Goal: Task Accomplishment & Management: Manage account settings

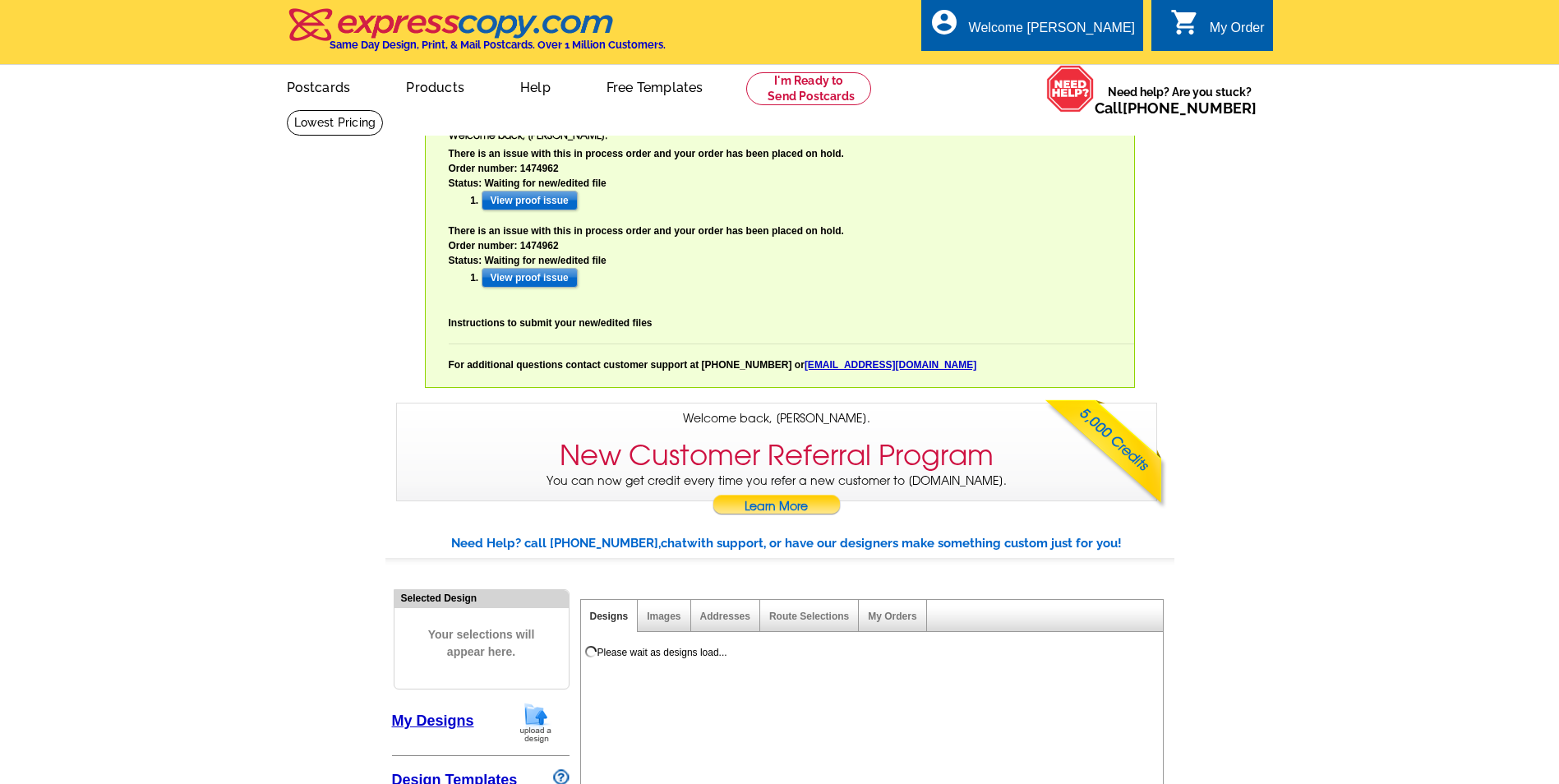
select select "785"
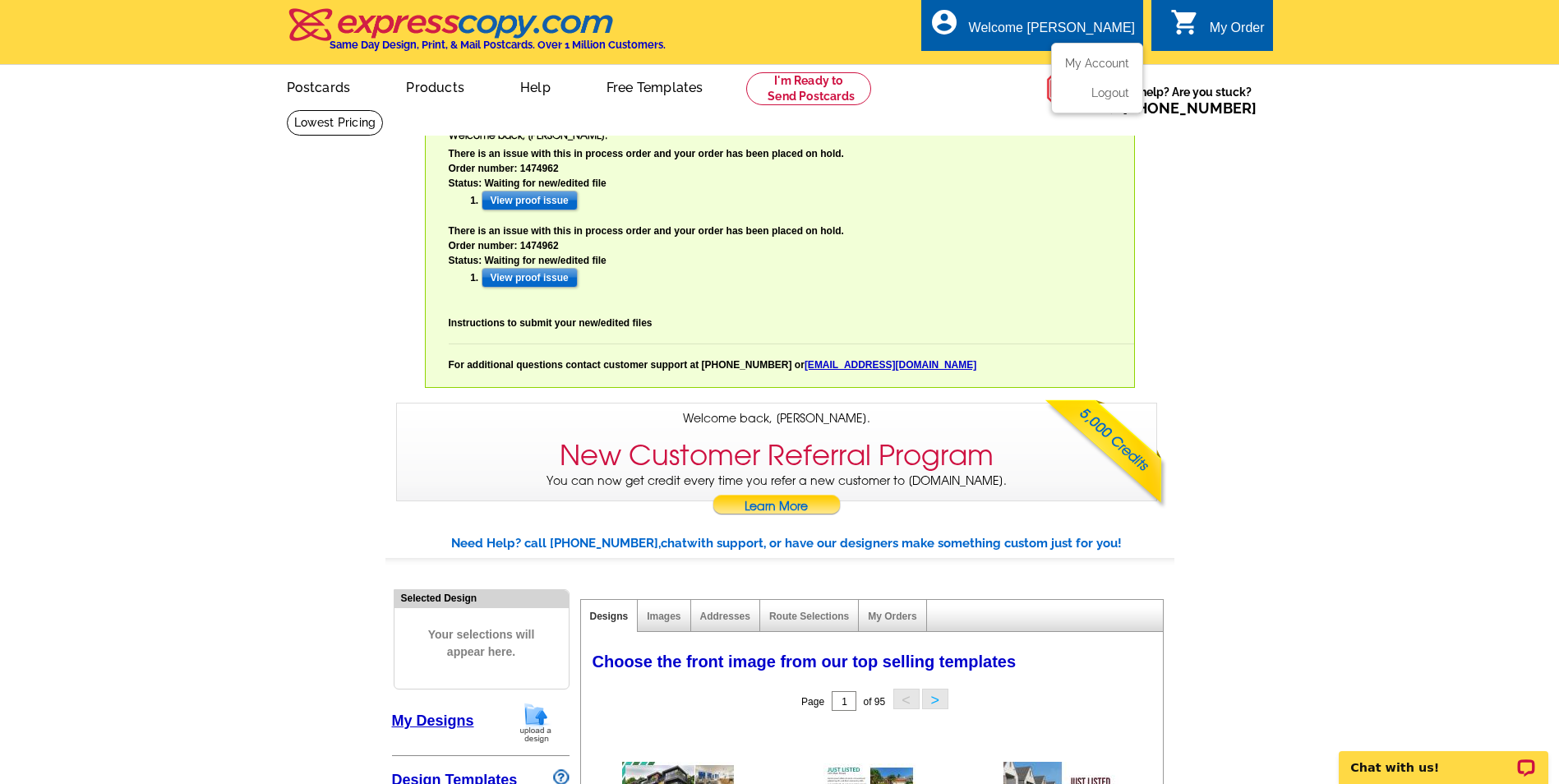
click at [1062, 14] on div "account_circle Welcome [PERSON_NAME] My Account Logout" at bounding box center [1032, 25] width 222 height 51
click at [1101, 70] on link "My Account" at bounding box center [1094, 64] width 71 height 15
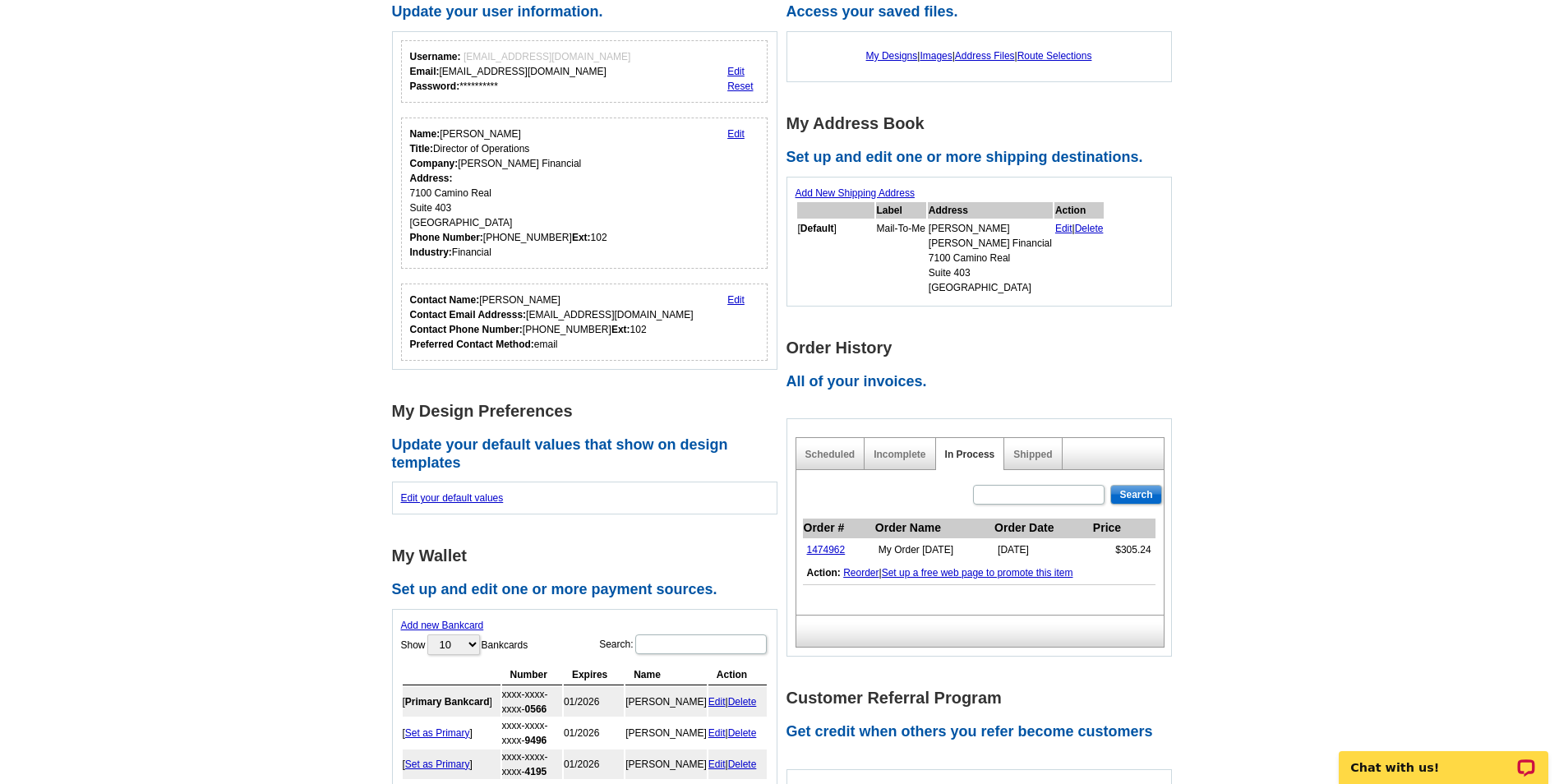
scroll to position [575, 0]
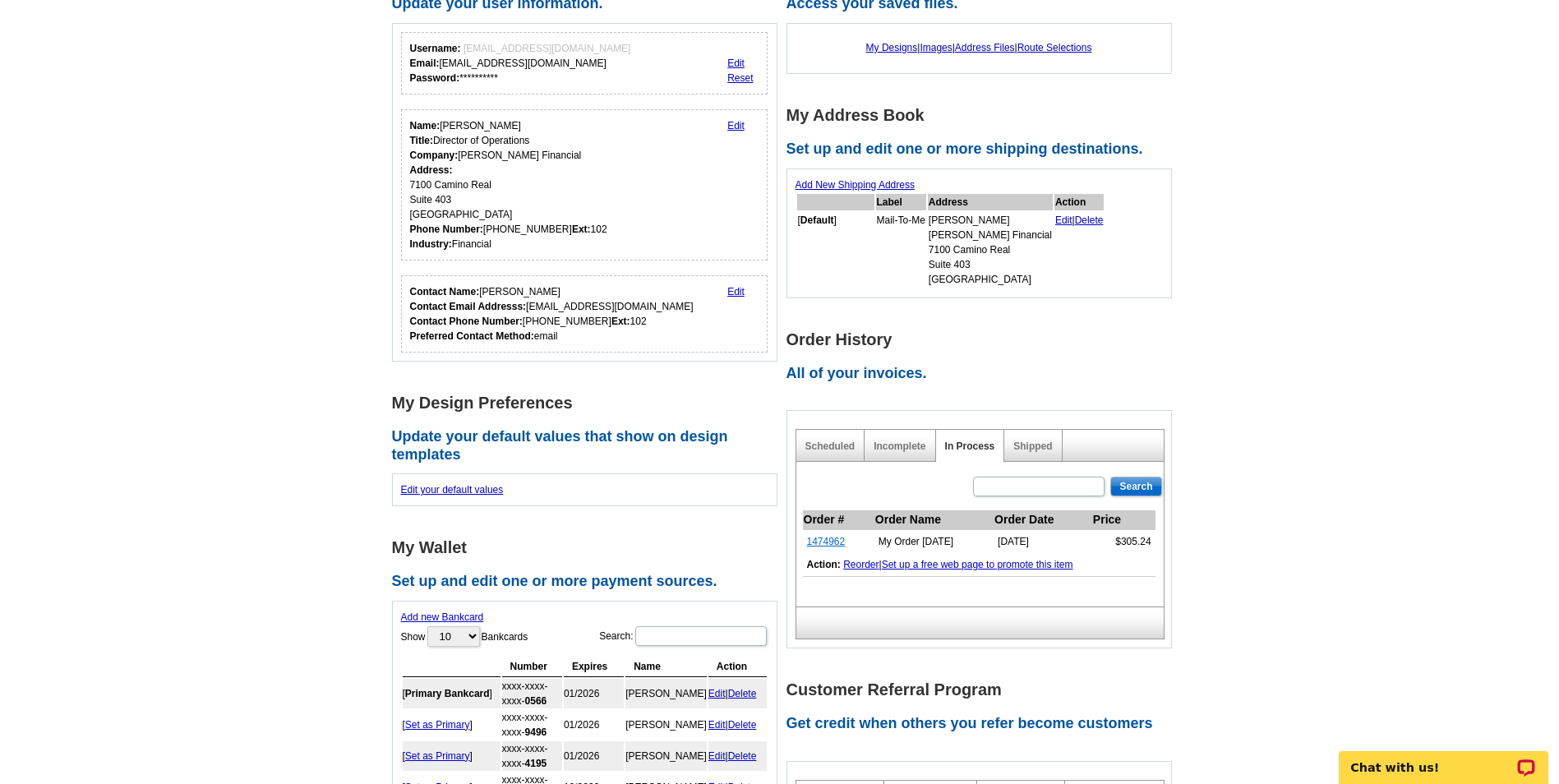
click at [826, 541] on link "1474962" at bounding box center [826, 541] width 39 height 11
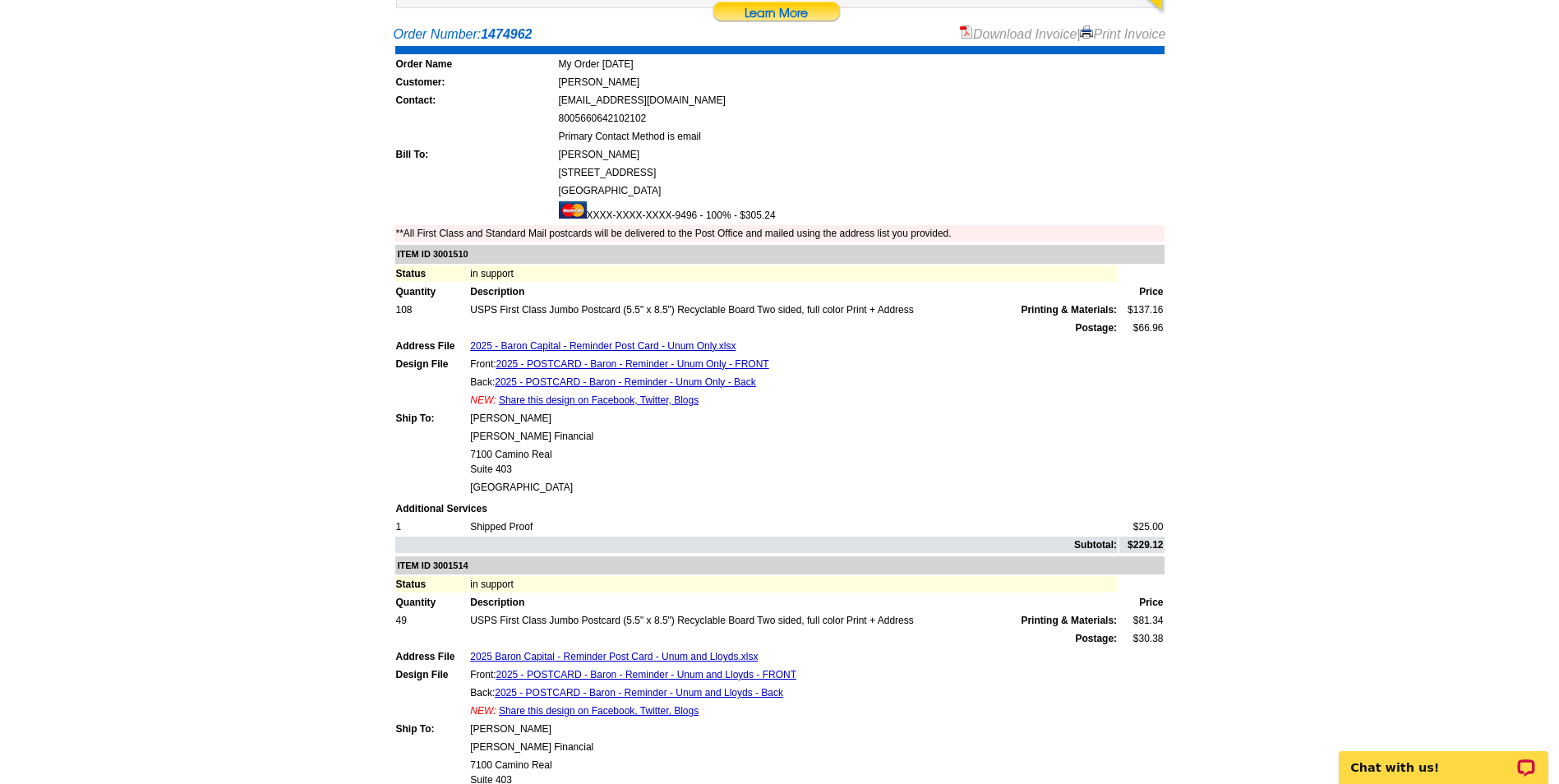
scroll to position [575, 0]
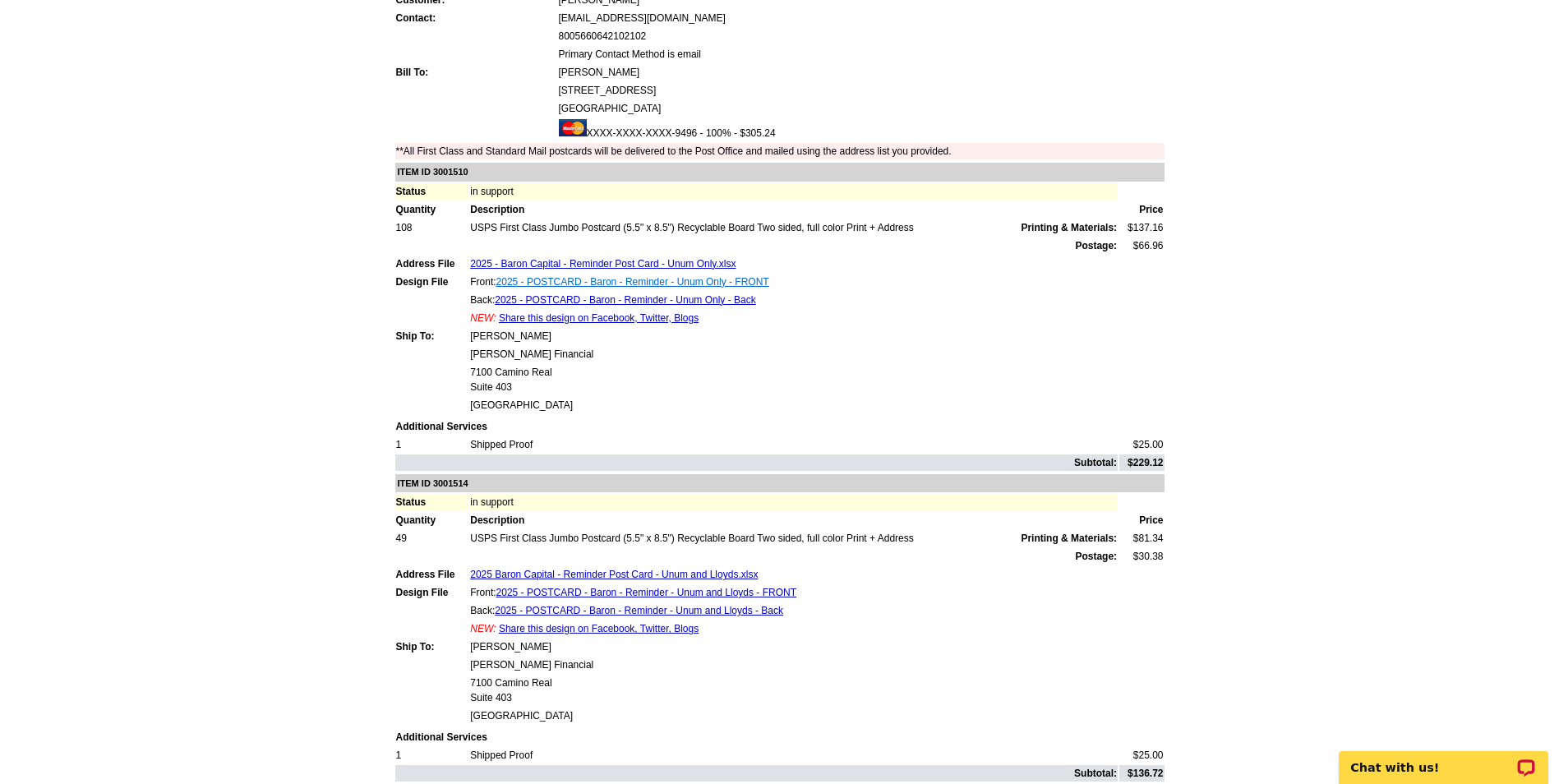
click at [573, 278] on link "2025 - POSTCARD - Baron - Reminder - Unum Only - FRONT" at bounding box center [633, 282] width 273 height 11
click at [607, 302] on link "2025 - POSTCARD - Baron - Reminder - Unum Only - Back" at bounding box center [624, 300] width 260 height 11
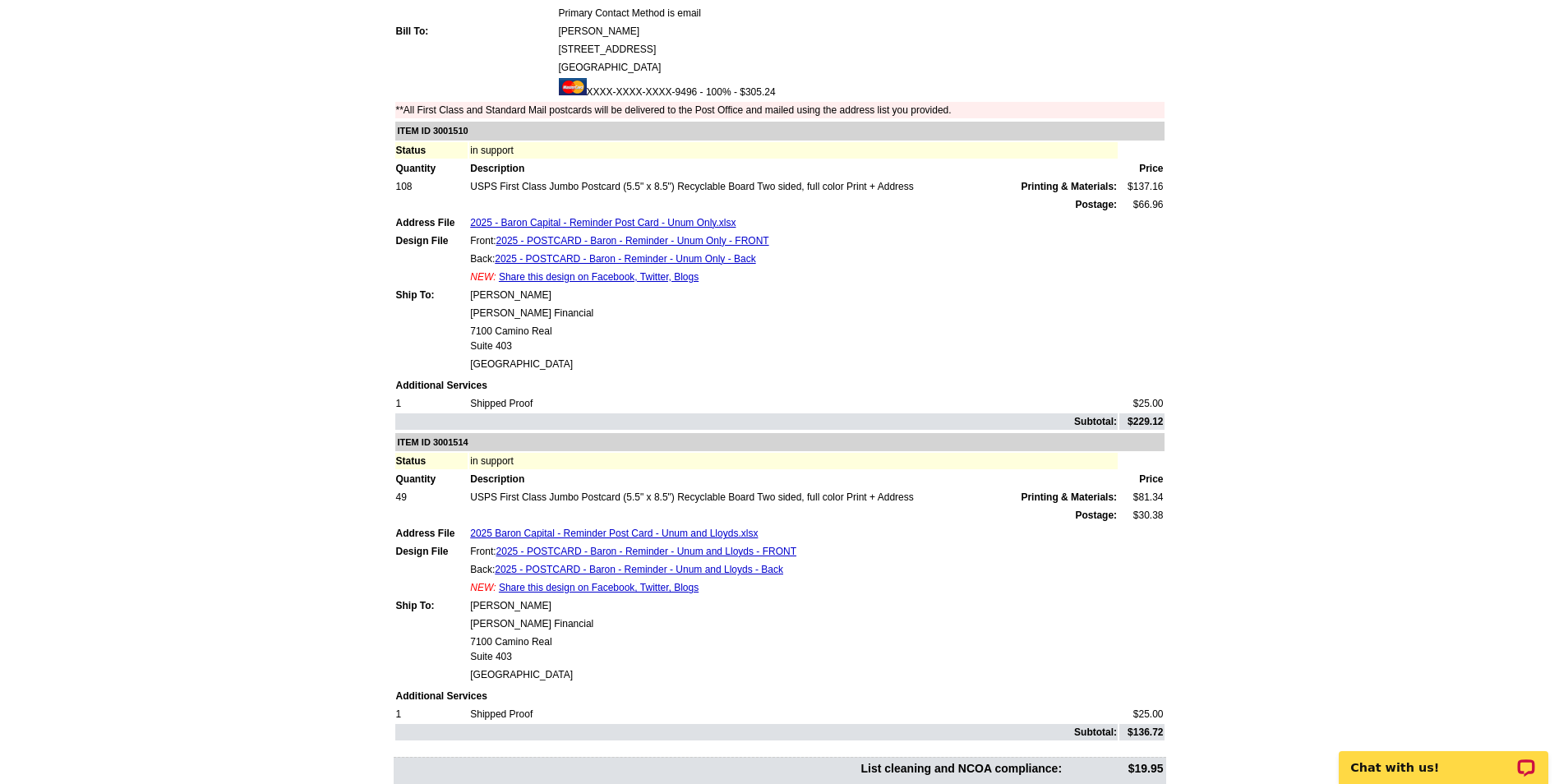
scroll to position [657, 0]
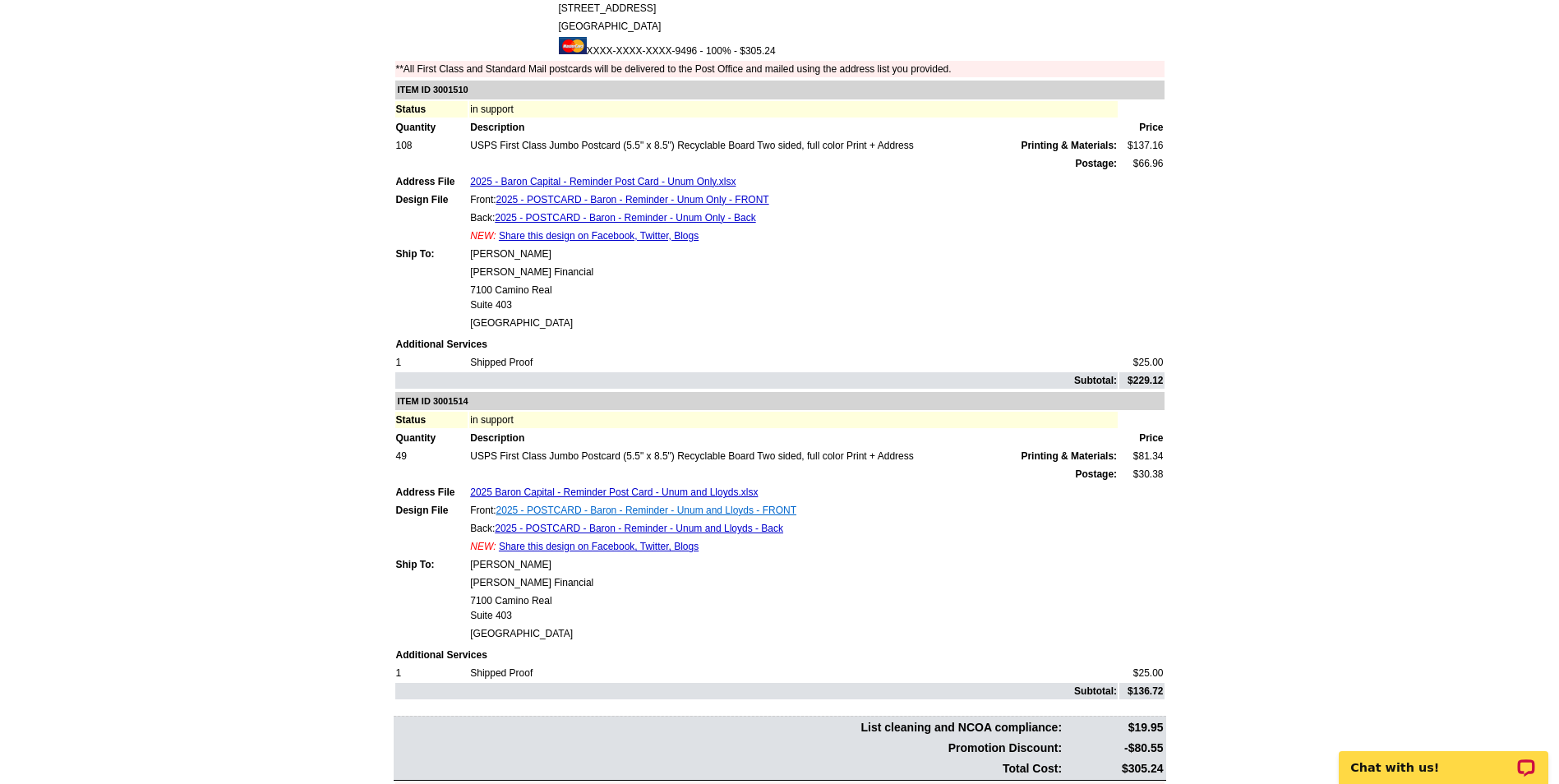
click at [691, 516] on link "2025 - POSTCARD - Baron - Reminder - Unum and Lloyds - FRONT" at bounding box center [646, 511] width 300 height 11
click at [589, 527] on link "2025 - POSTCARD - Baron - Reminder - Unum and Lloyds - Back" at bounding box center [638, 529] width 289 height 11
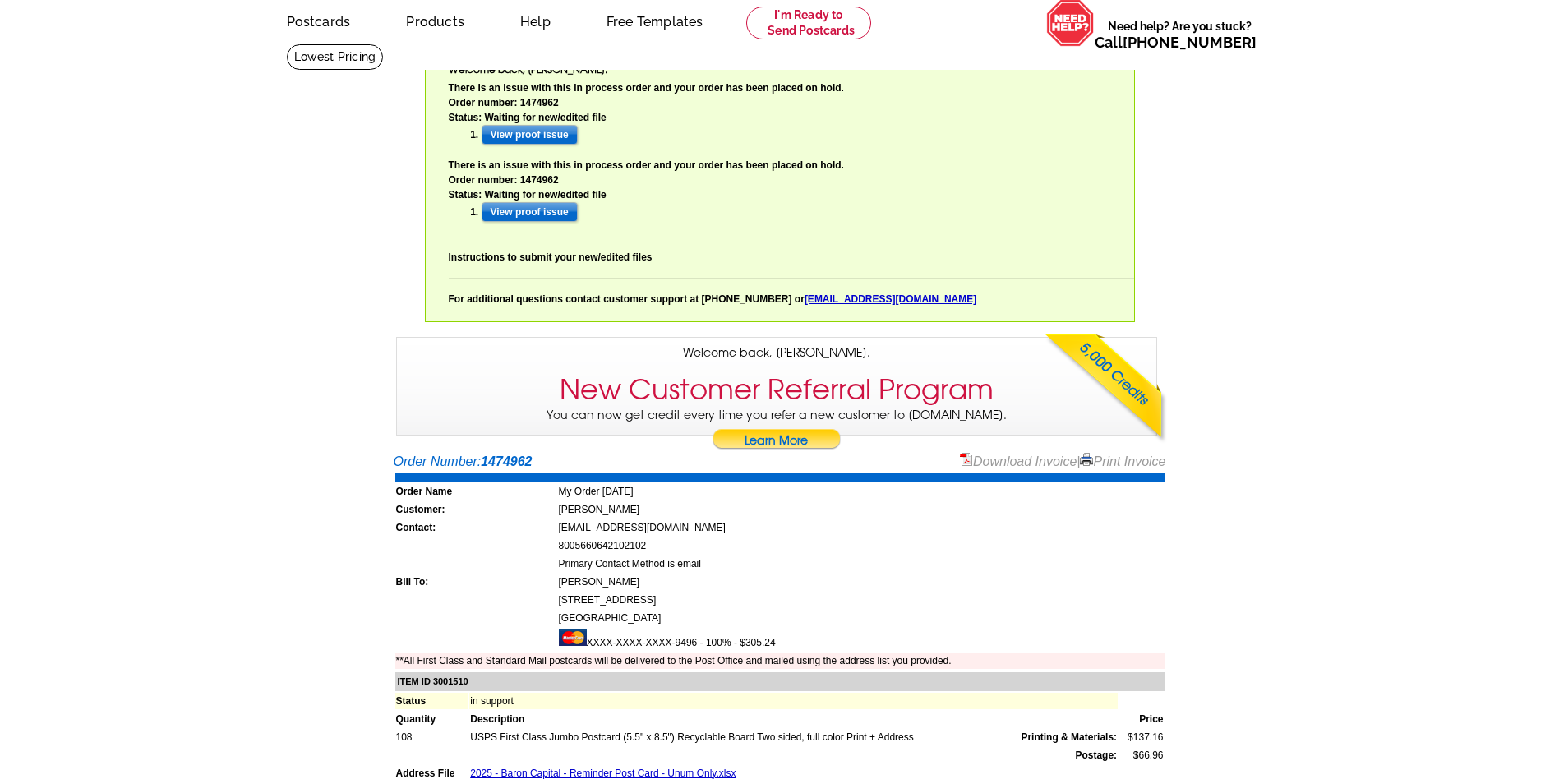
scroll to position [0, 0]
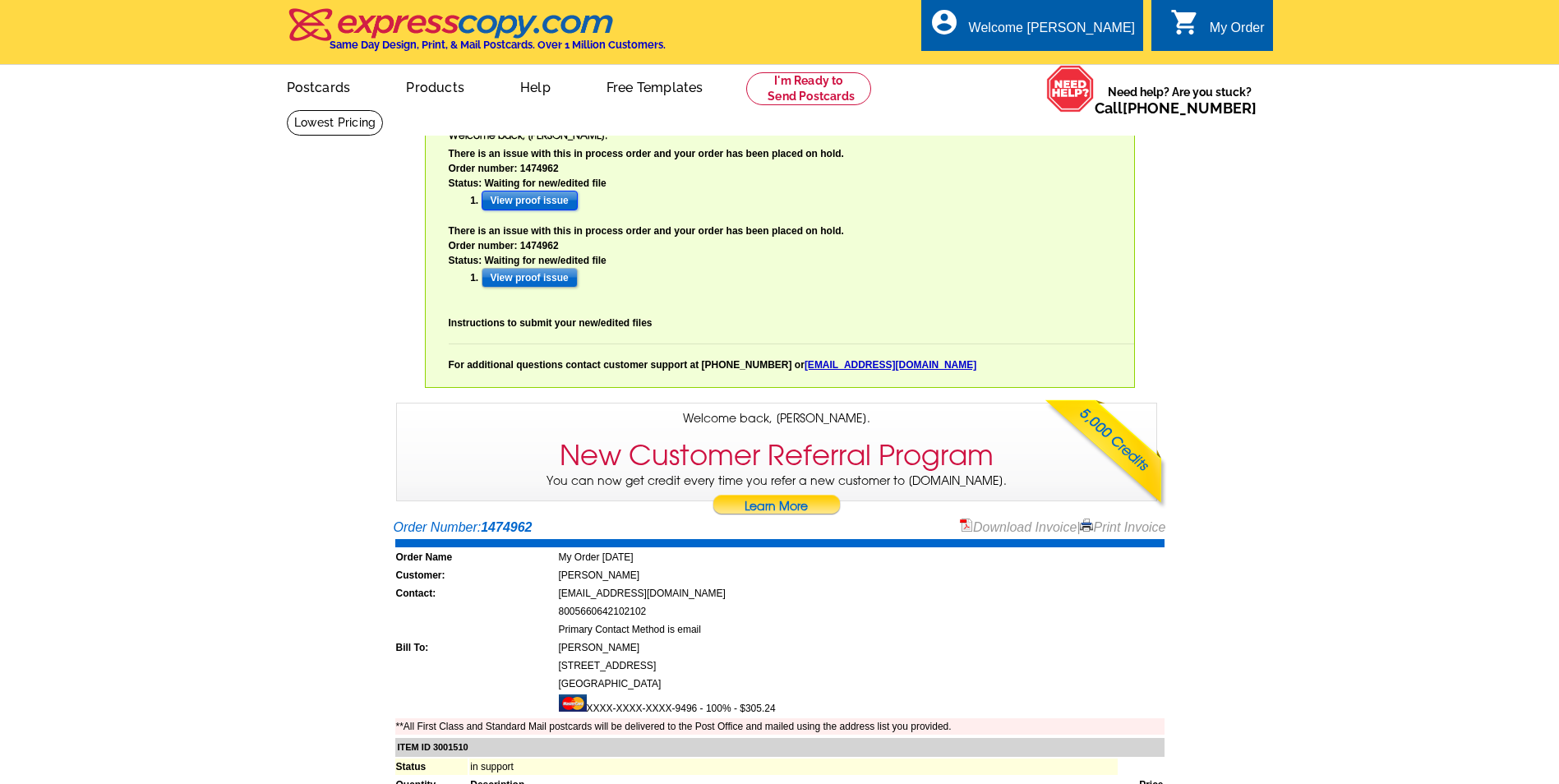
click at [524, 206] on input "View proof issue" at bounding box center [529, 200] width 96 height 20
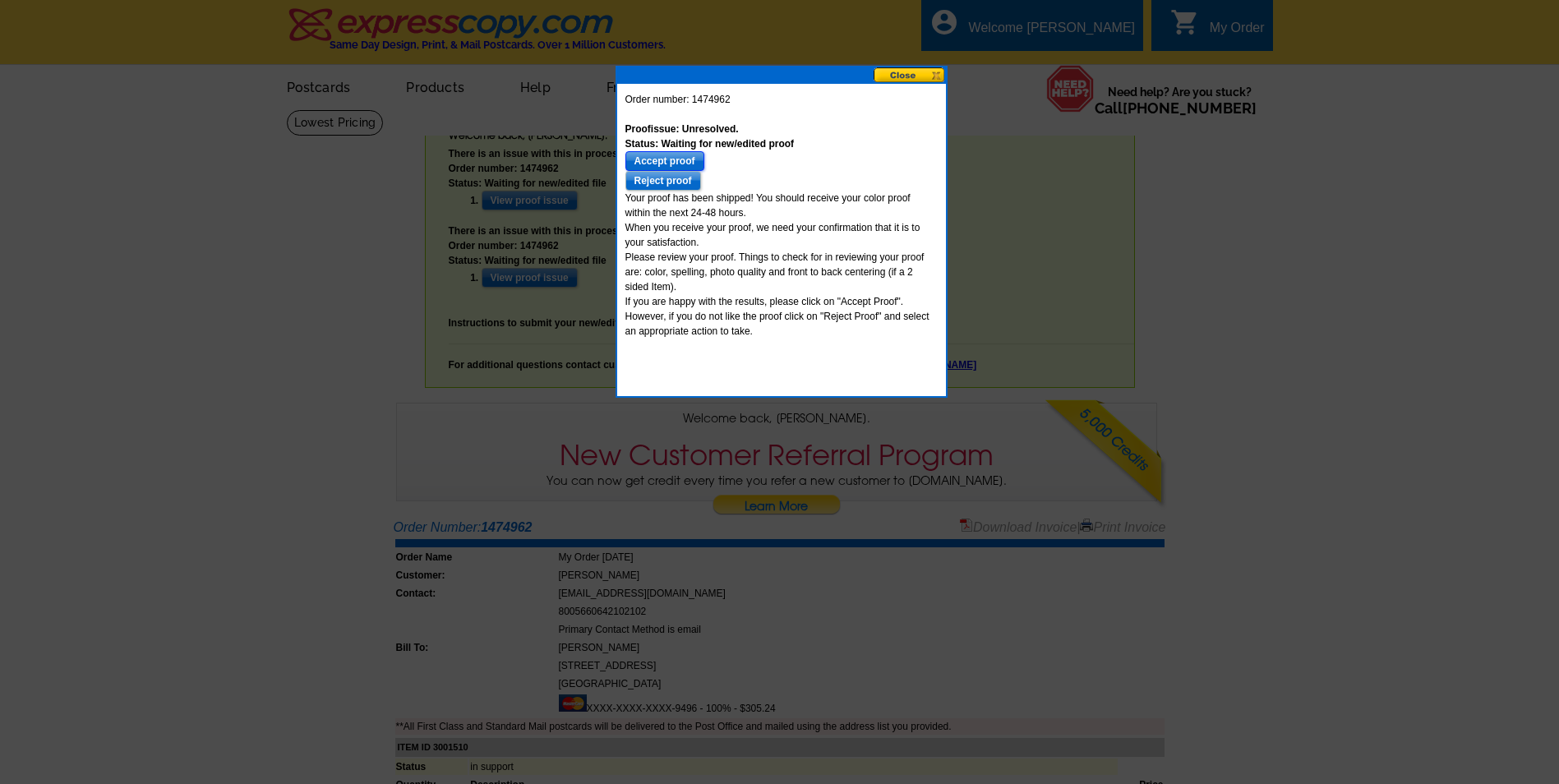
click at [688, 159] on input "Accept proof" at bounding box center [664, 161] width 79 height 20
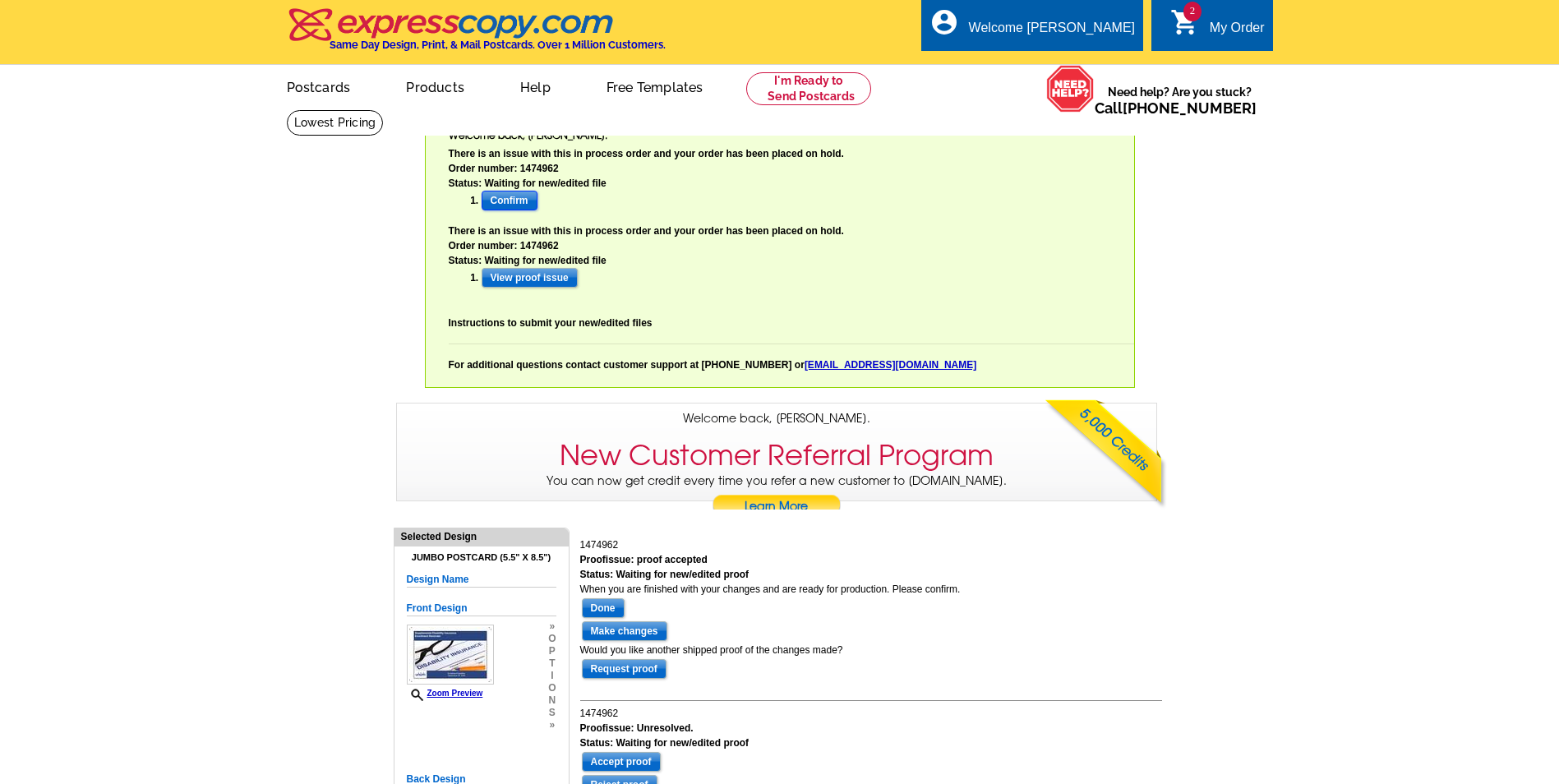
click at [509, 197] on input "Confirm" at bounding box center [509, 200] width 56 height 20
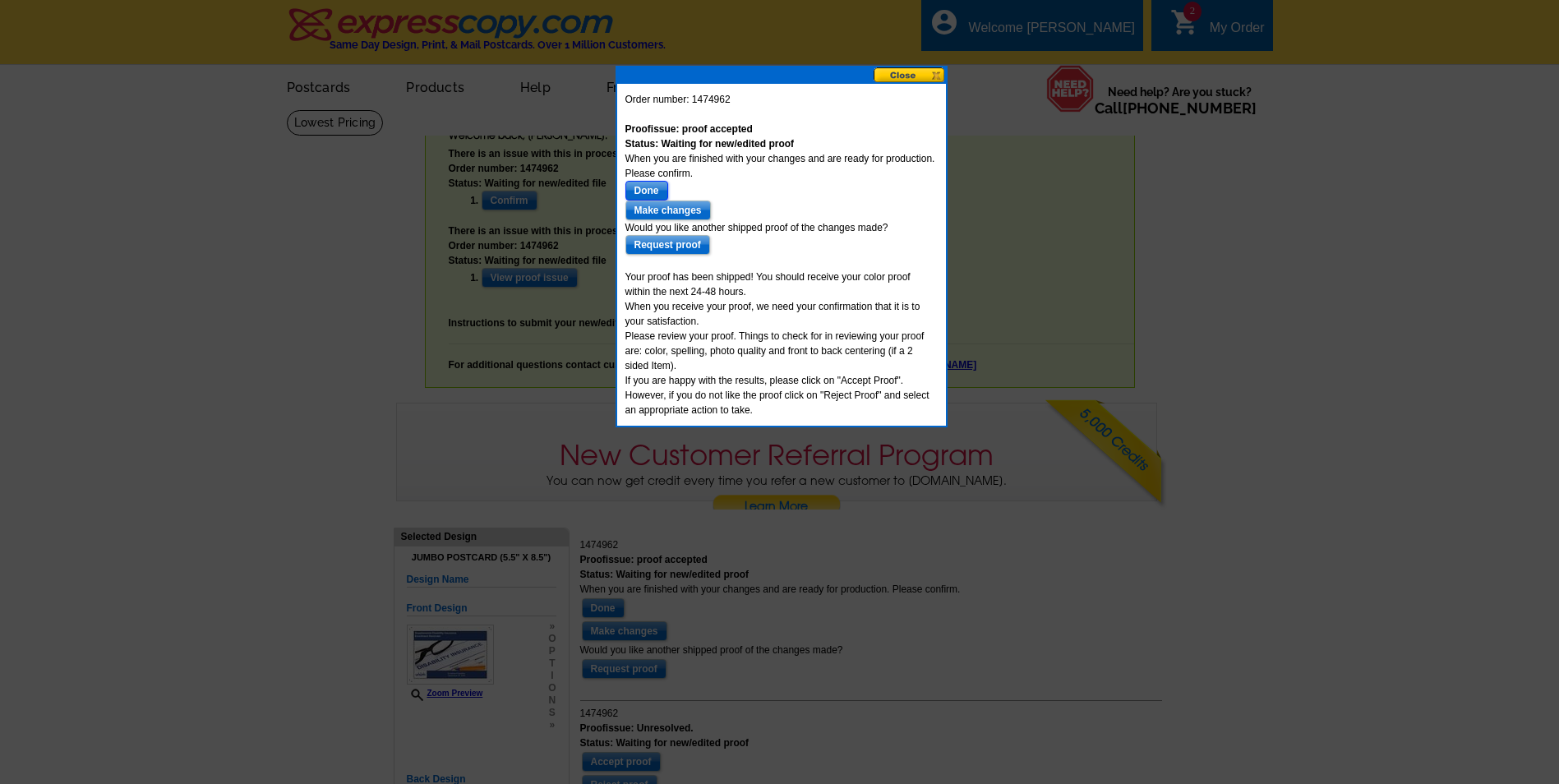
click at [653, 187] on input "Done" at bounding box center [646, 191] width 43 height 20
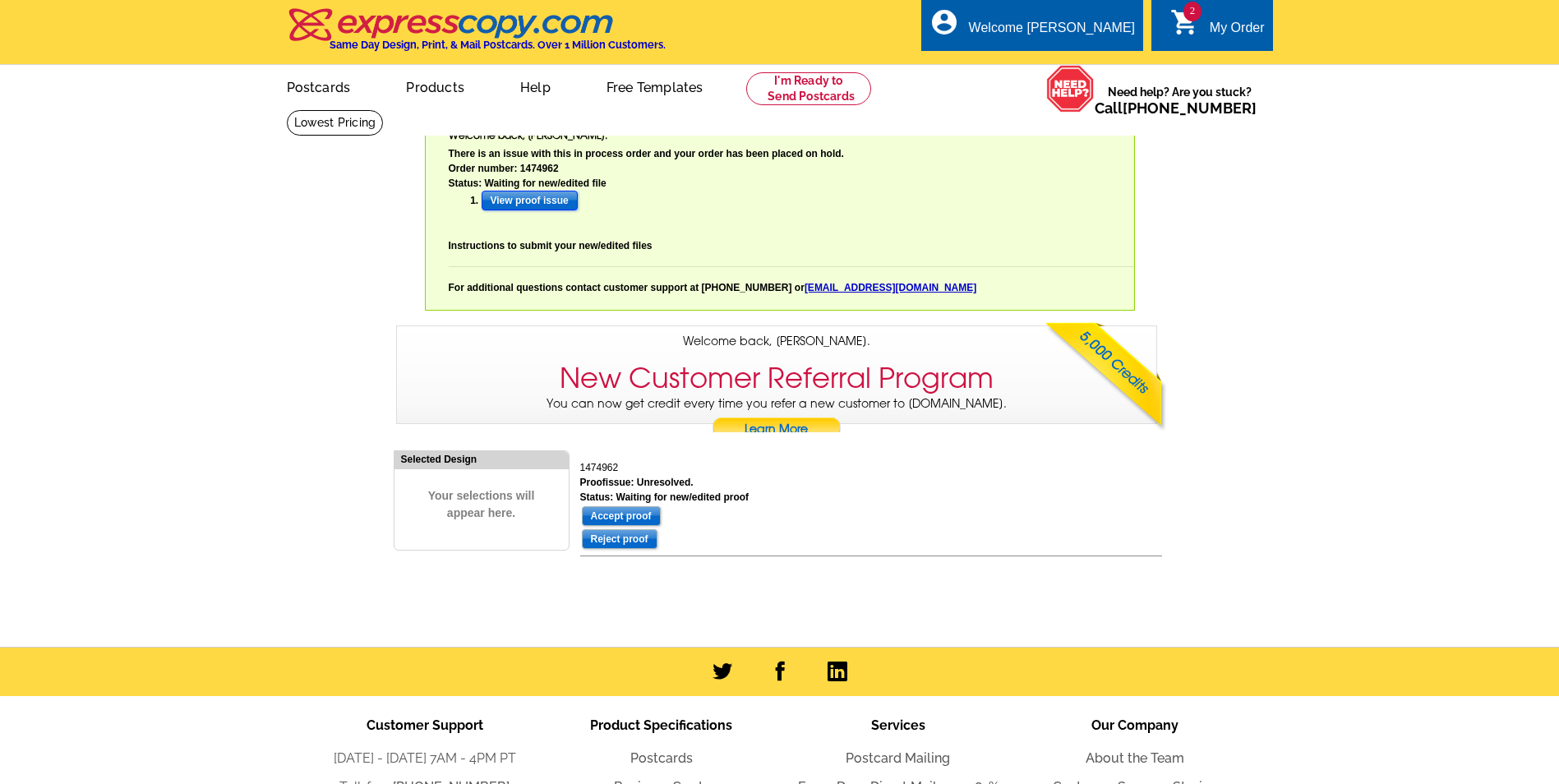
click at [545, 200] on input "View proof issue" at bounding box center [529, 200] width 96 height 20
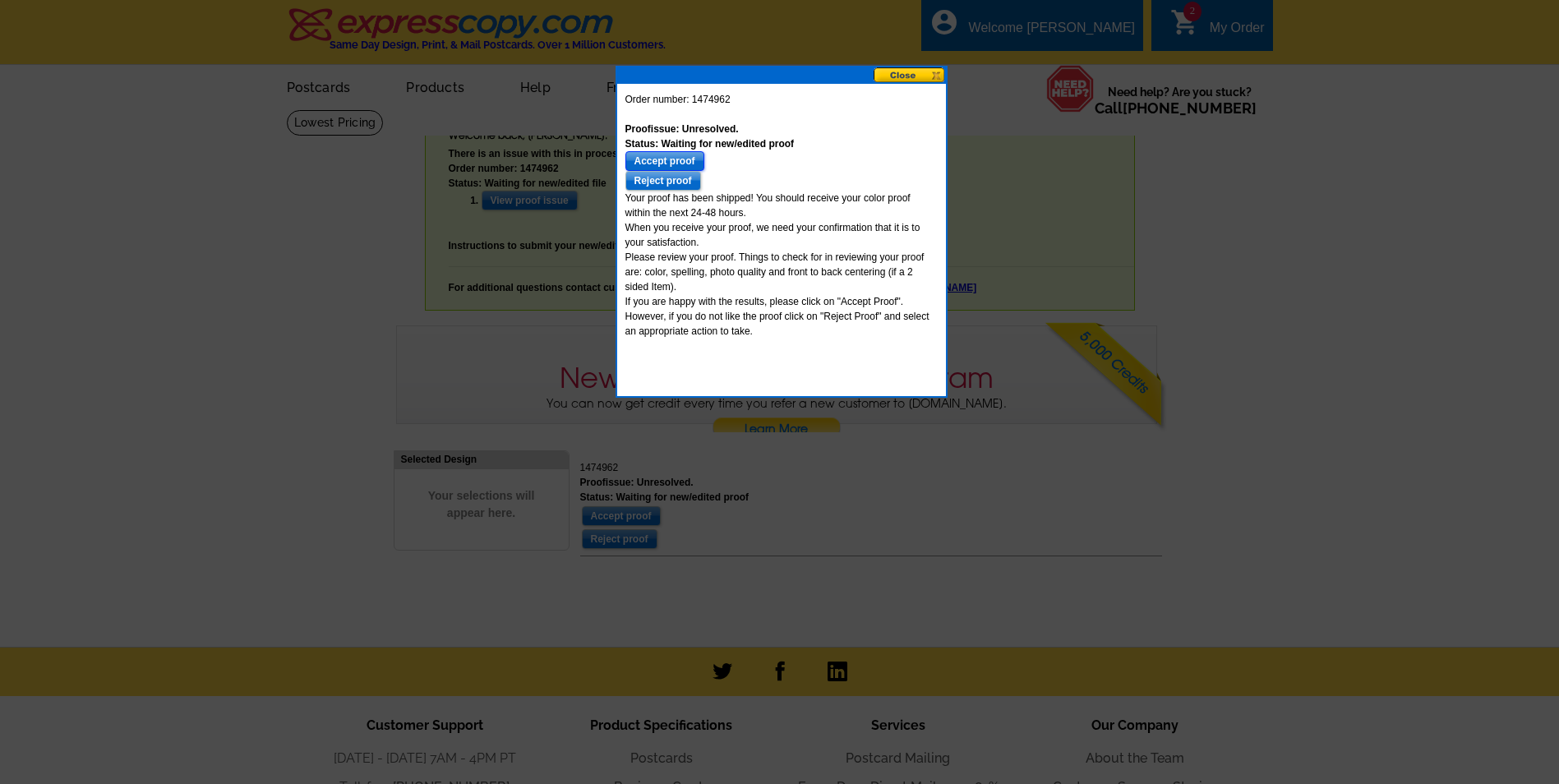
click at [683, 161] on input "Accept proof" at bounding box center [664, 161] width 79 height 20
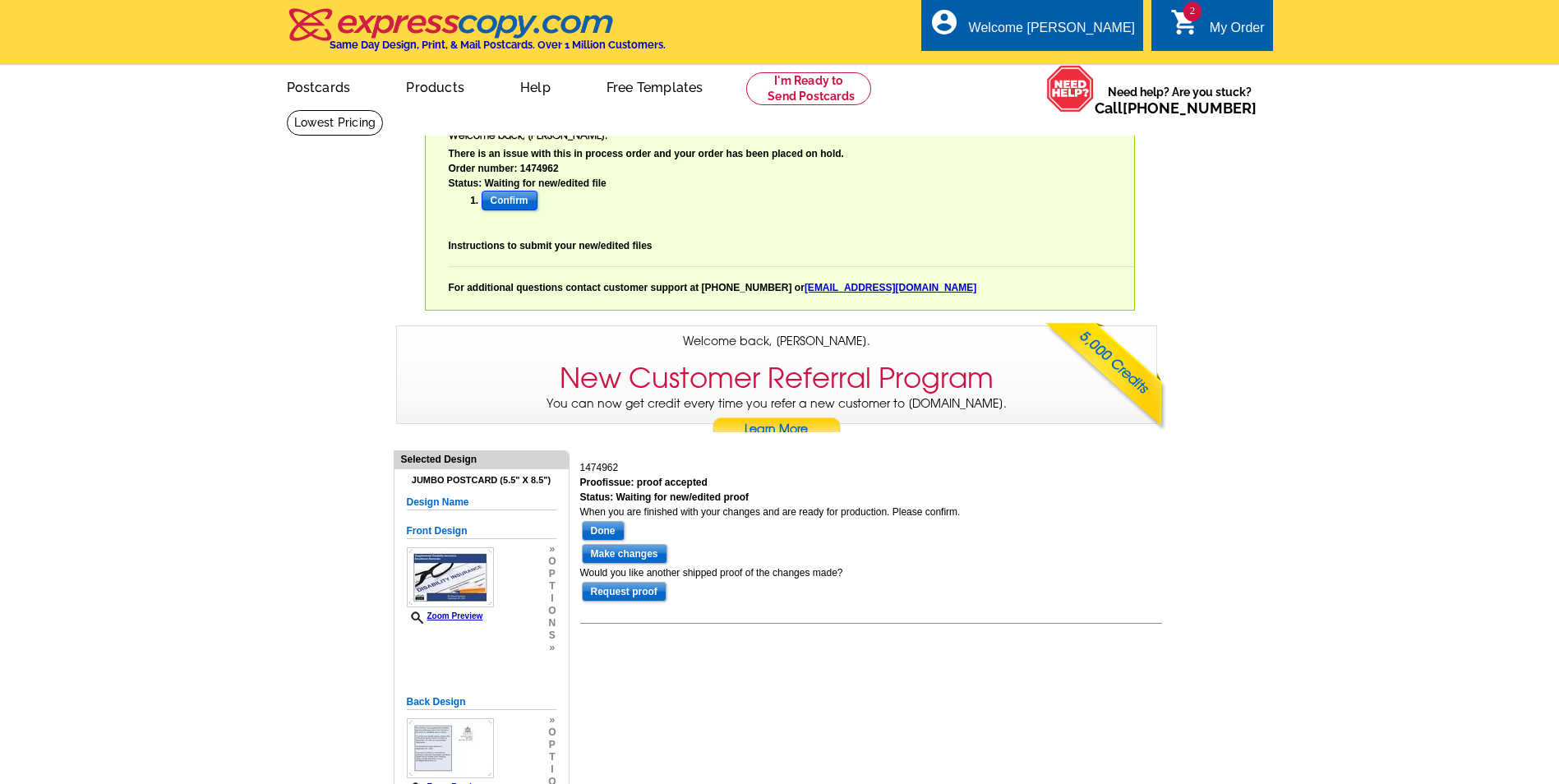
click at [523, 192] on input "Confirm" at bounding box center [509, 200] width 56 height 20
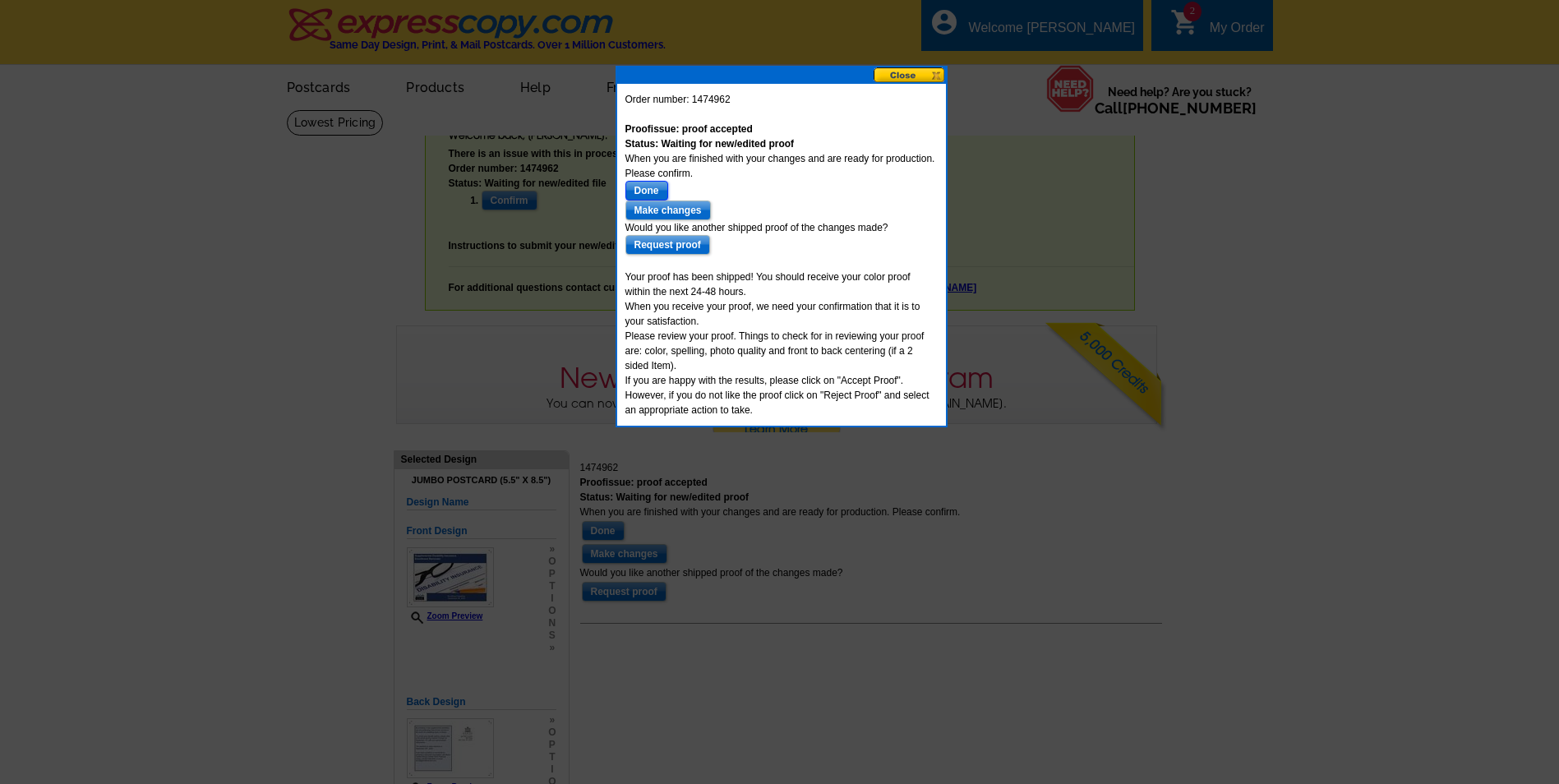
click at [665, 189] on input "Done" at bounding box center [646, 191] width 43 height 20
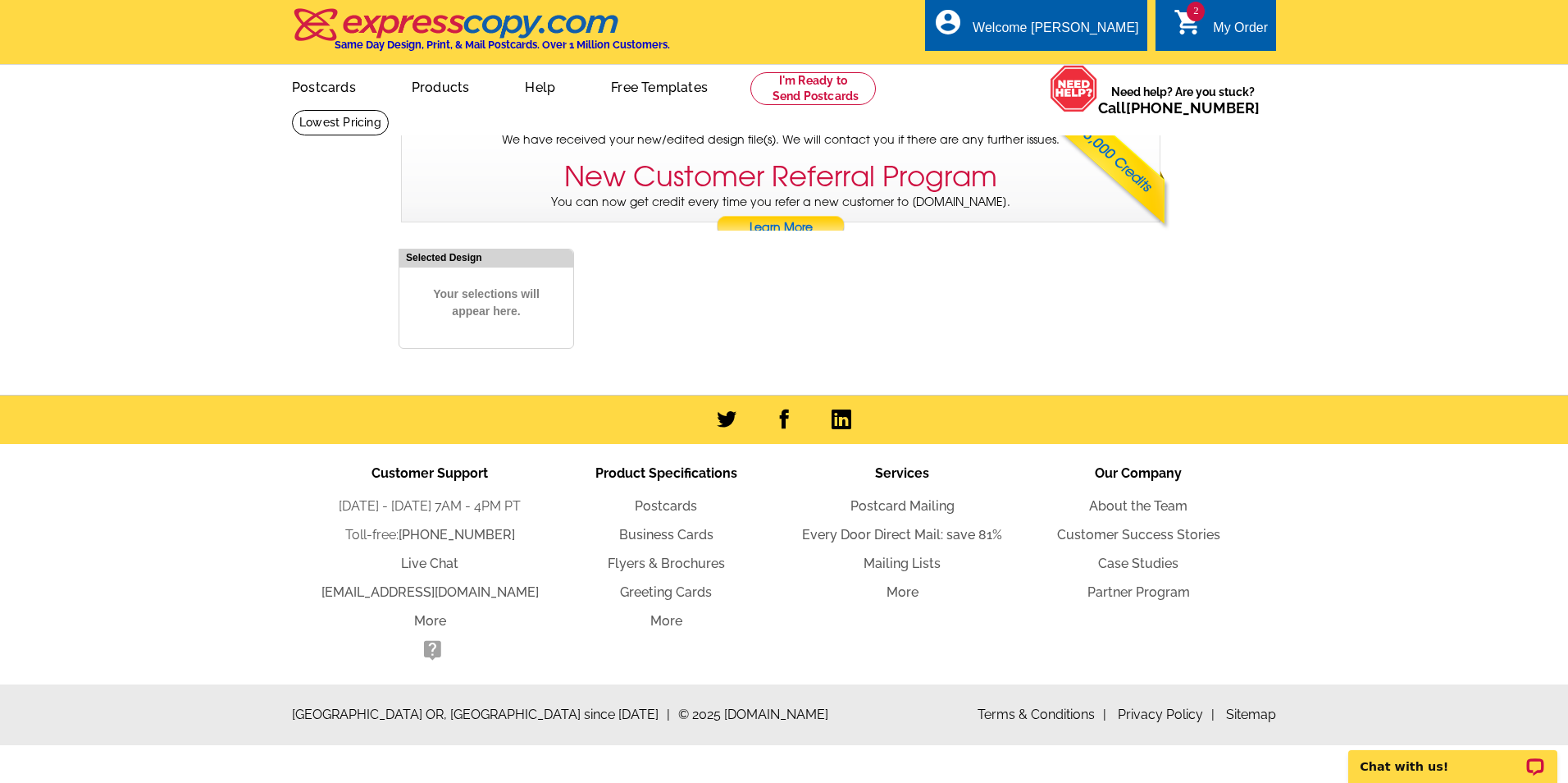
click at [1192, 18] on span "2" at bounding box center [1195, 11] width 18 height 20
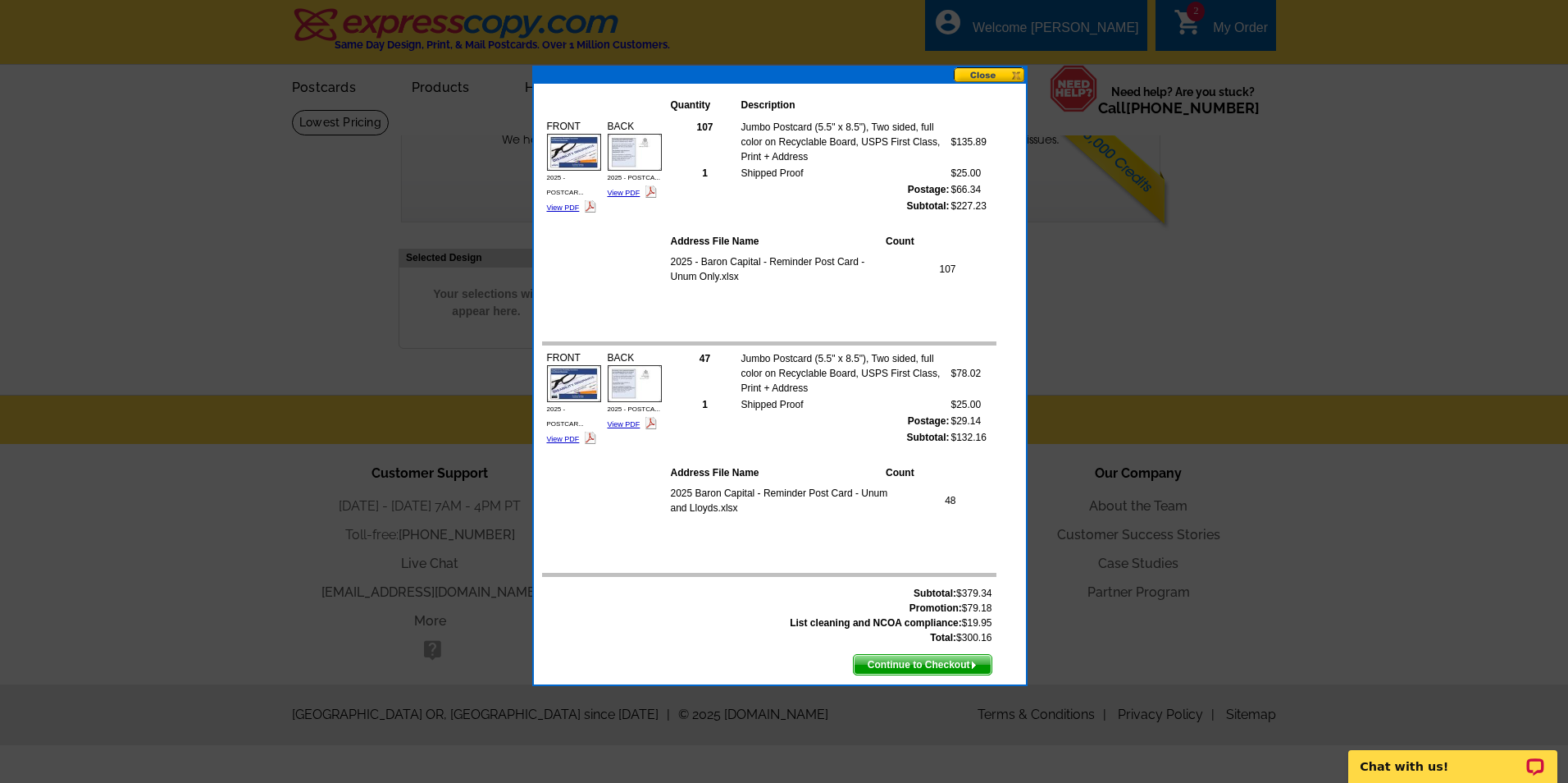
click at [1004, 78] on button at bounding box center [990, 75] width 72 height 15
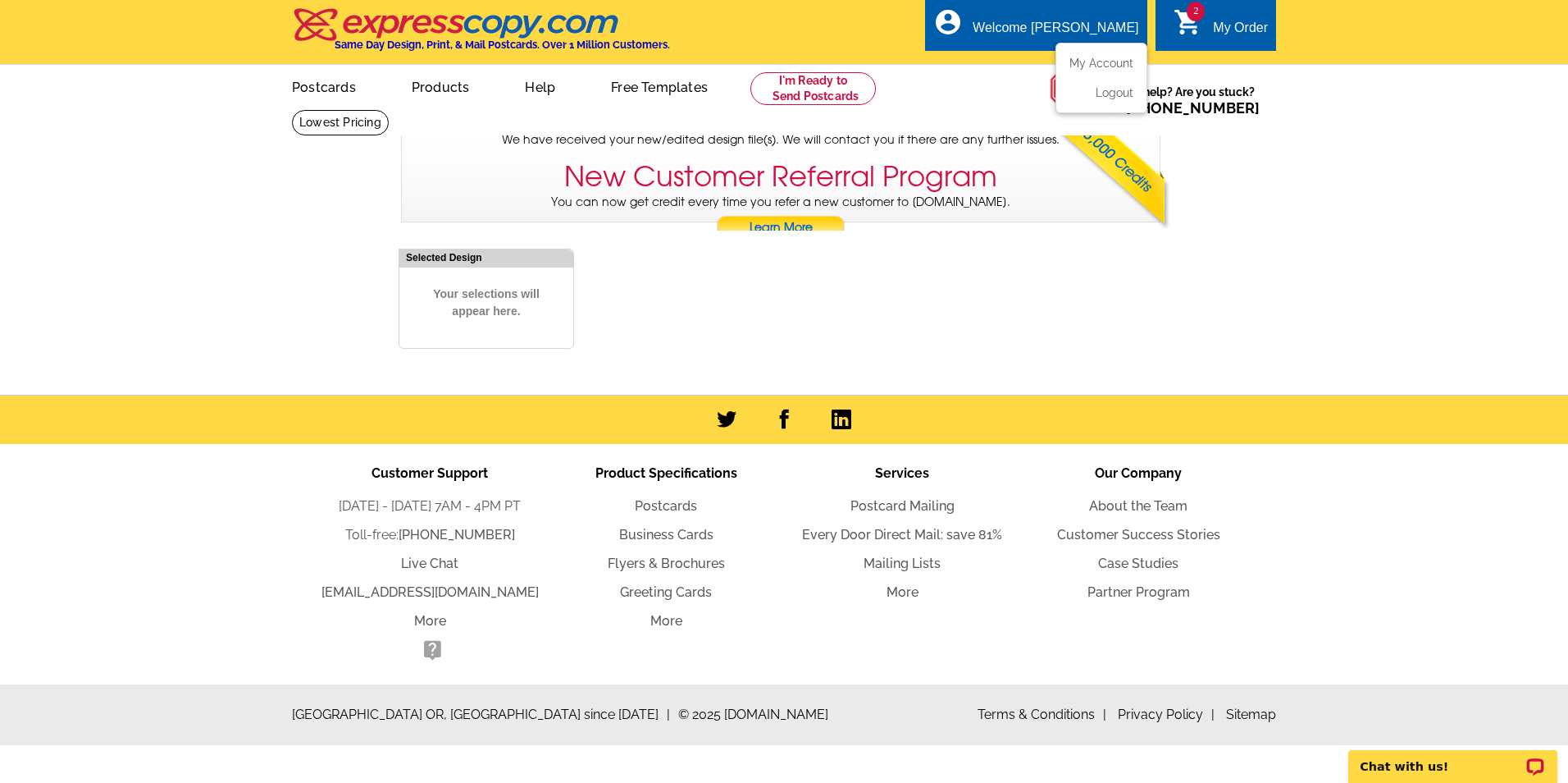
click at [1094, 26] on div "Welcome [PERSON_NAME]" at bounding box center [1055, 32] width 165 height 23
click at [1040, 27] on div "Welcome [PERSON_NAME]" at bounding box center [1055, 32] width 165 height 23
click at [1098, 63] on link "My Account" at bounding box center [1098, 64] width 70 height 15
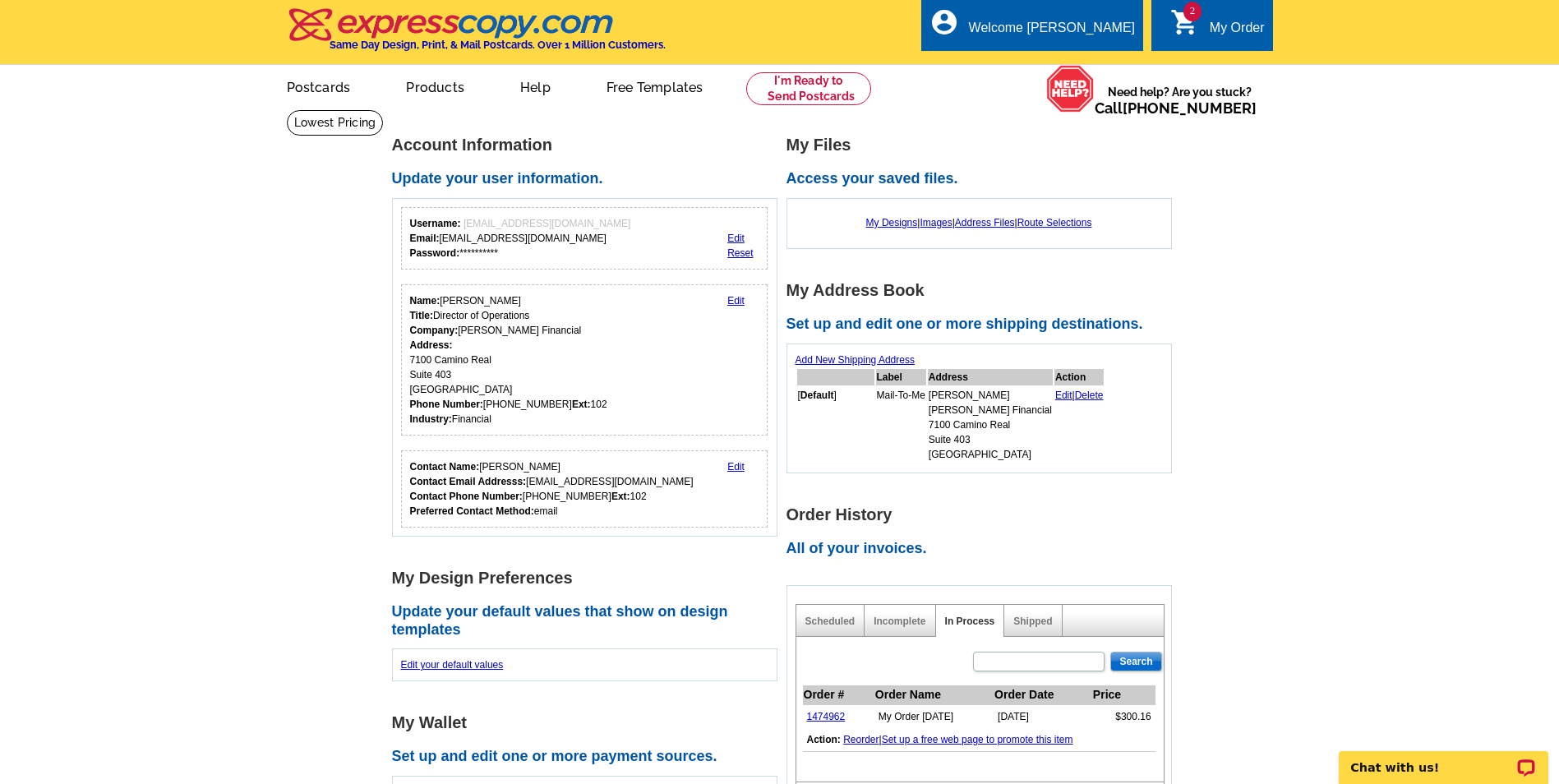
click at [1184, 13] on span "2" at bounding box center [1192, 11] width 18 height 20
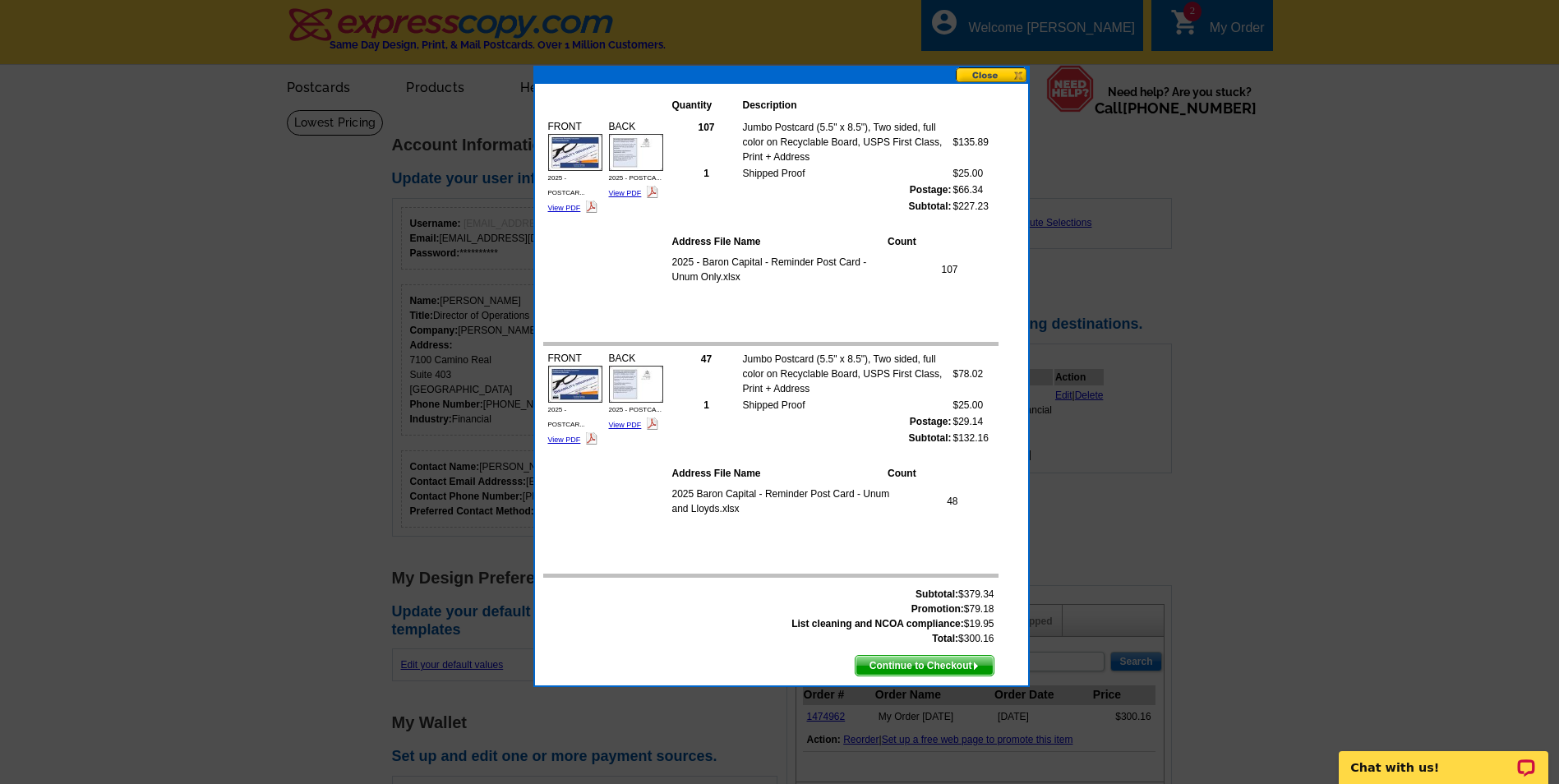
click at [984, 66] on div "Quantity Description FRONT 2025 - POSTCAR... View PDF $135.89 Count" at bounding box center [781, 376] width 496 height 621
drag, startPoint x: 1019, startPoint y: 70, endPoint x: 1094, endPoint y: 65, distance: 75.2
click at [1022, 70] on button at bounding box center [992, 74] width 72 height 15
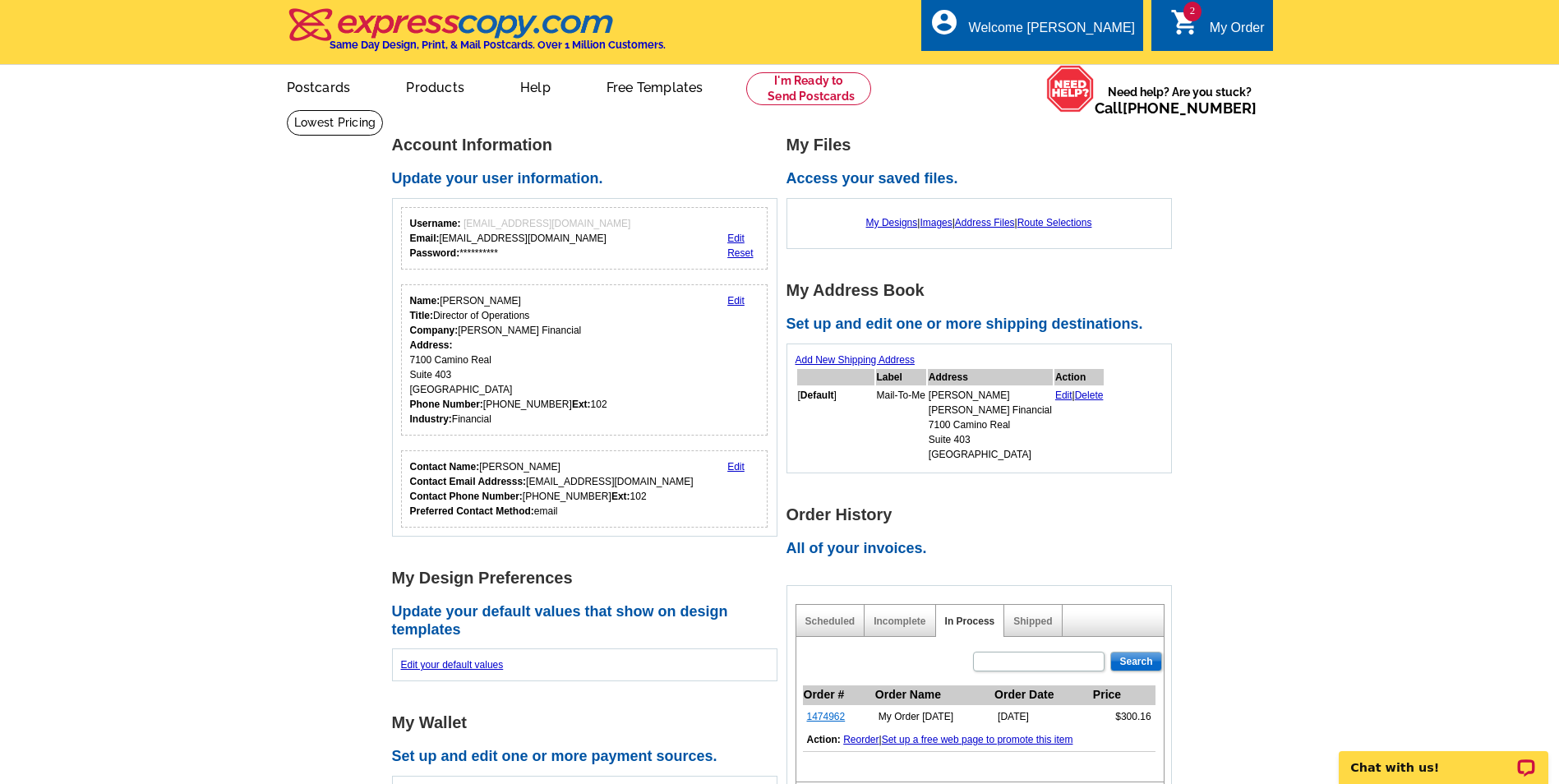
click at [830, 715] on link "1474962" at bounding box center [826, 716] width 39 height 11
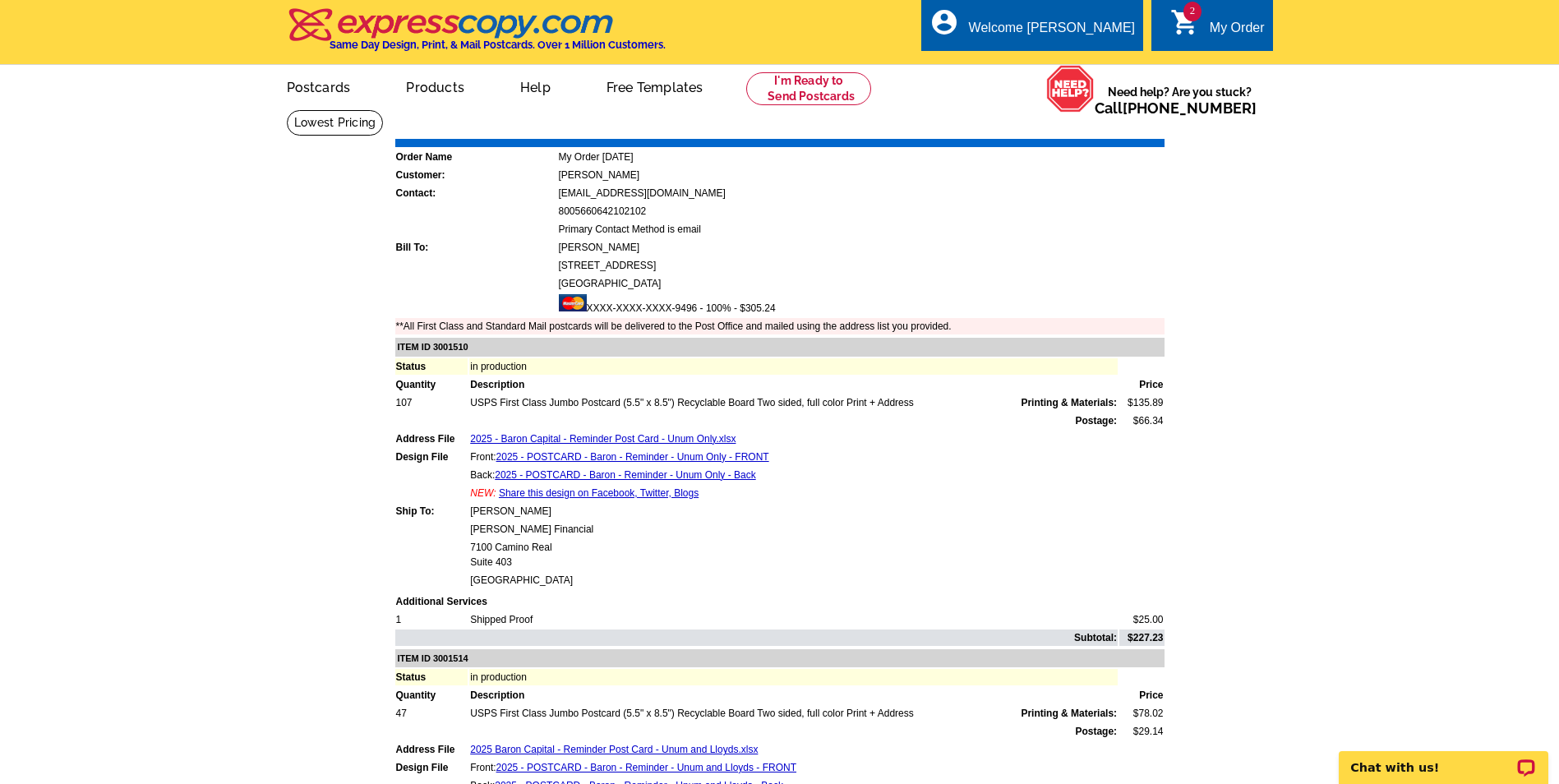
click at [1181, 21] on icon "shopping_cart" at bounding box center [1184, 22] width 30 height 30
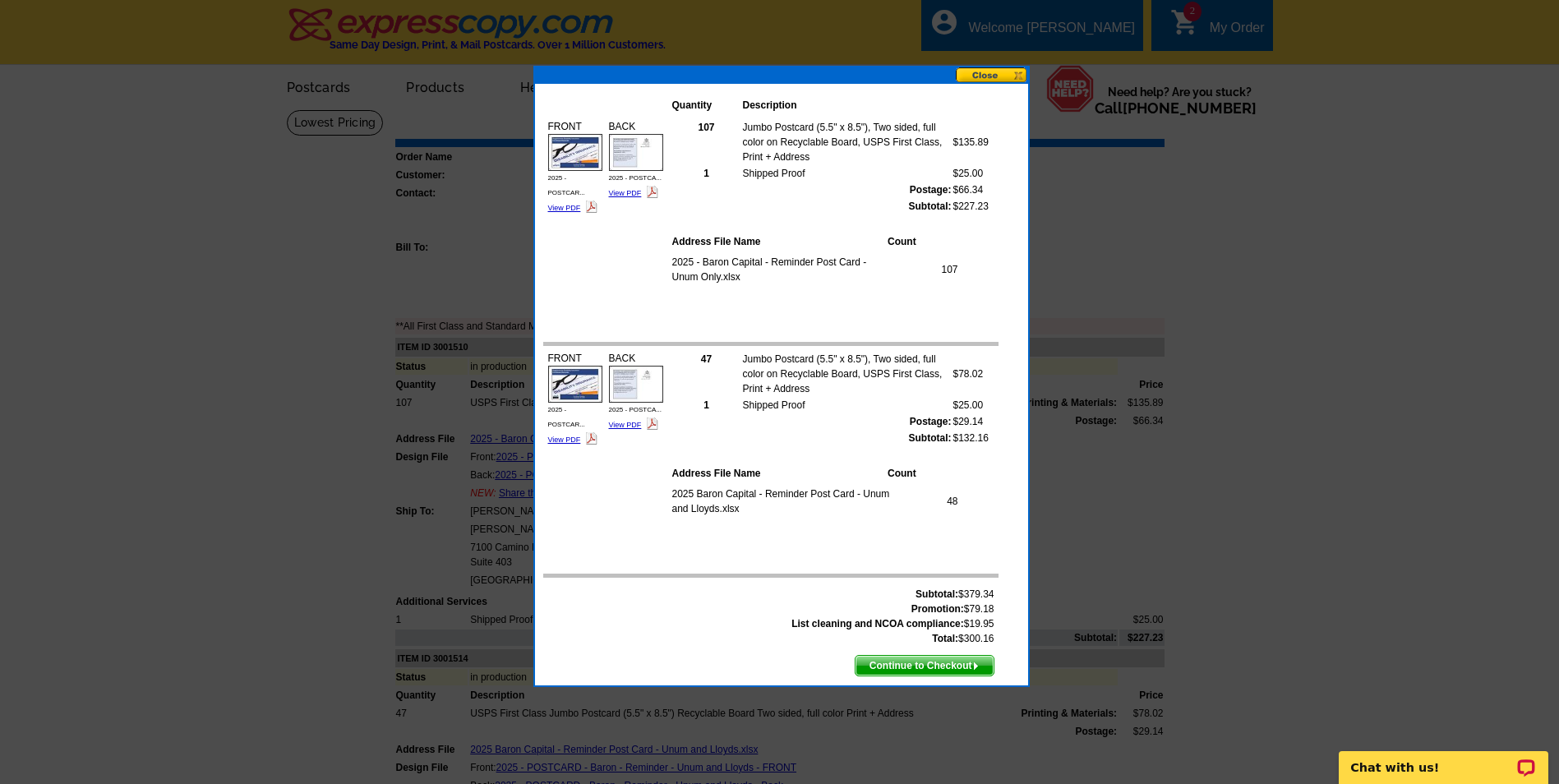
click at [1018, 72] on button at bounding box center [992, 75] width 72 height 15
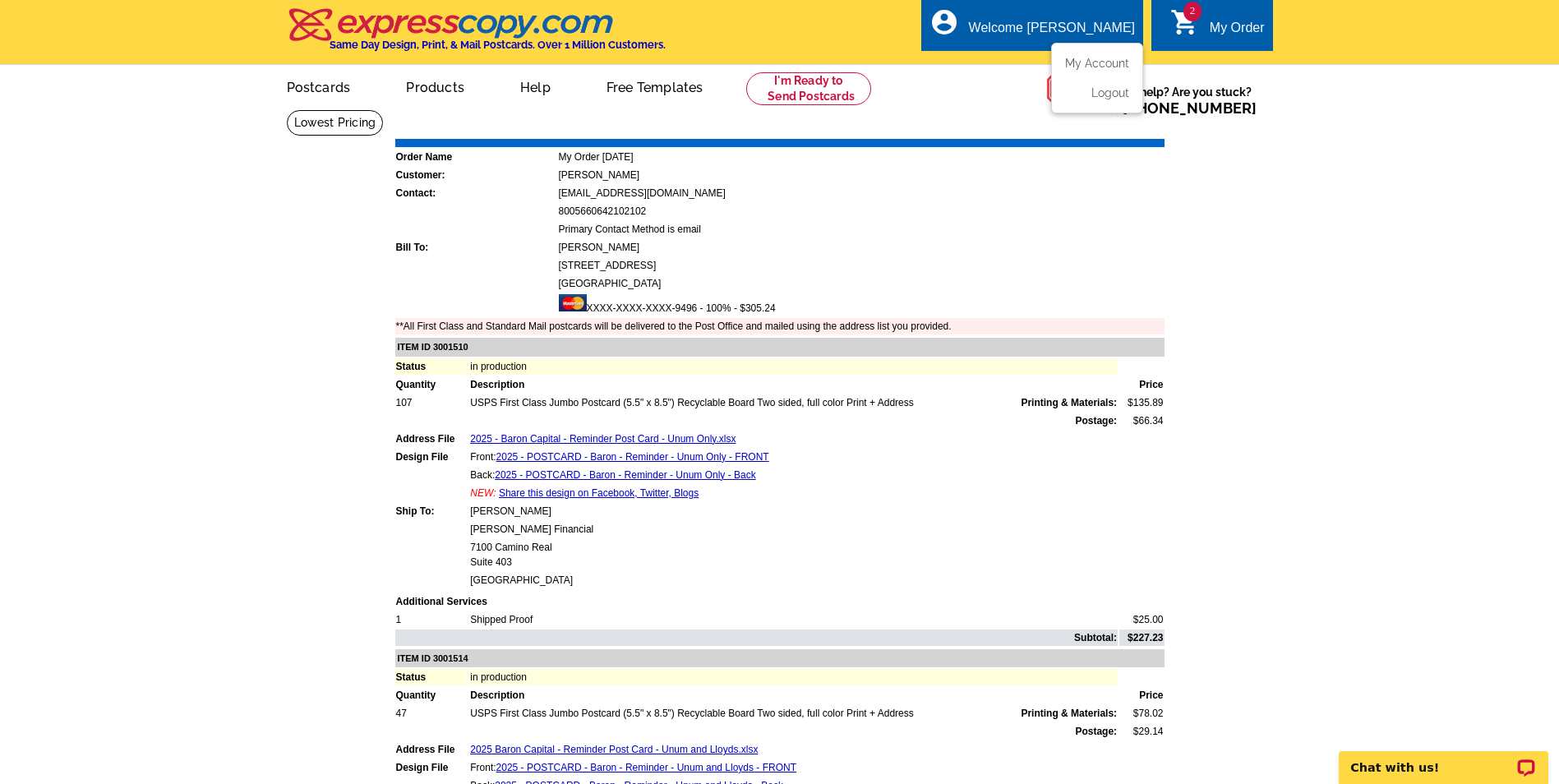
click at [1028, 39] on div "account_circle Welcome Jennifer My Account Logout" at bounding box center [1032, 25] width 222 height 51
click at [1078, 57] on ul "My Account Logout" at bounding box center [1097, 78] width 92 height 70
click at [1086, 65] on link "My Account" at bounding box center [1094, 64] width 71 height 15
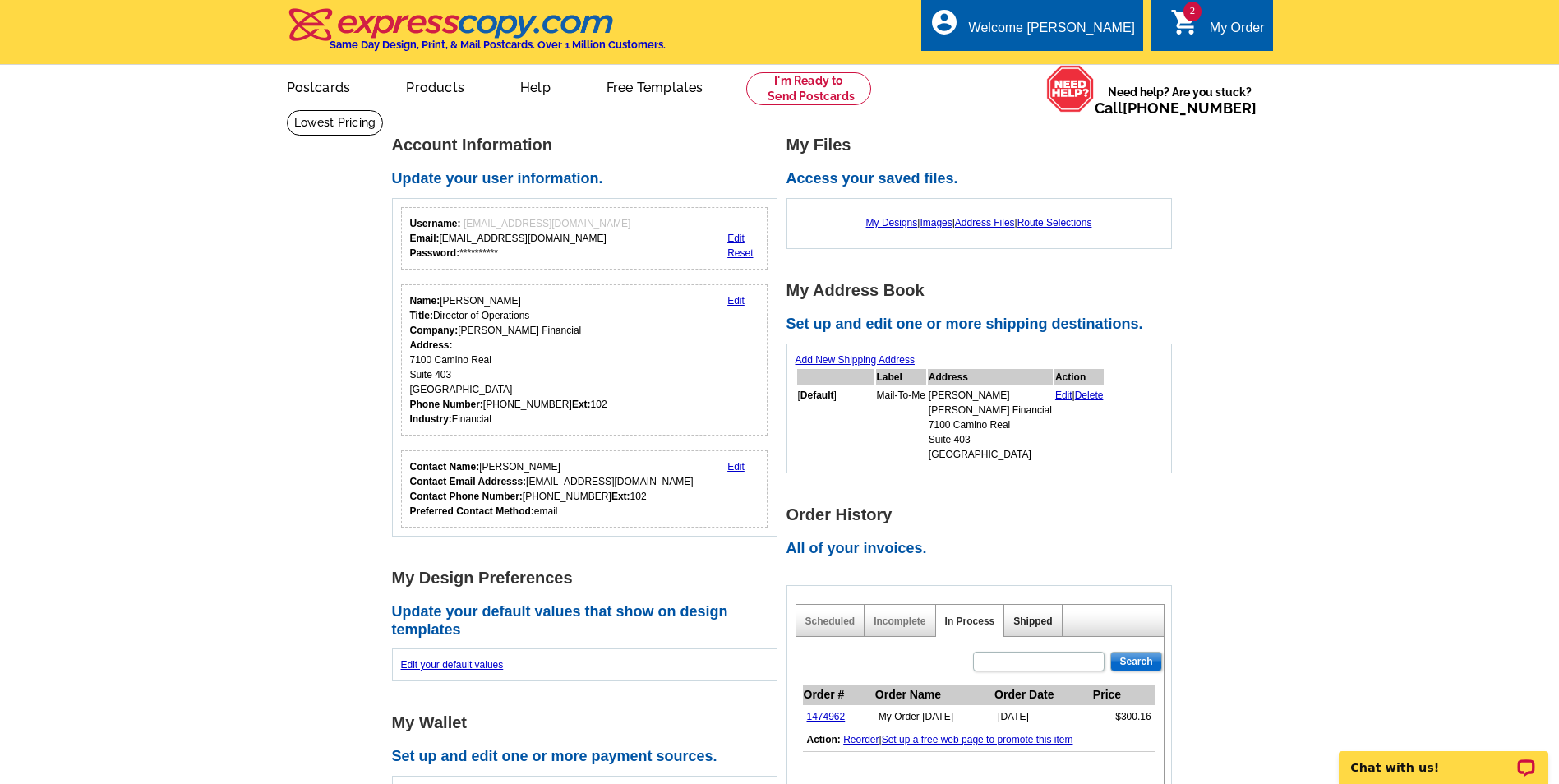
click at [1031, 619] on link "Shipped" at bounding box center [1032, 621] width 39 height 11
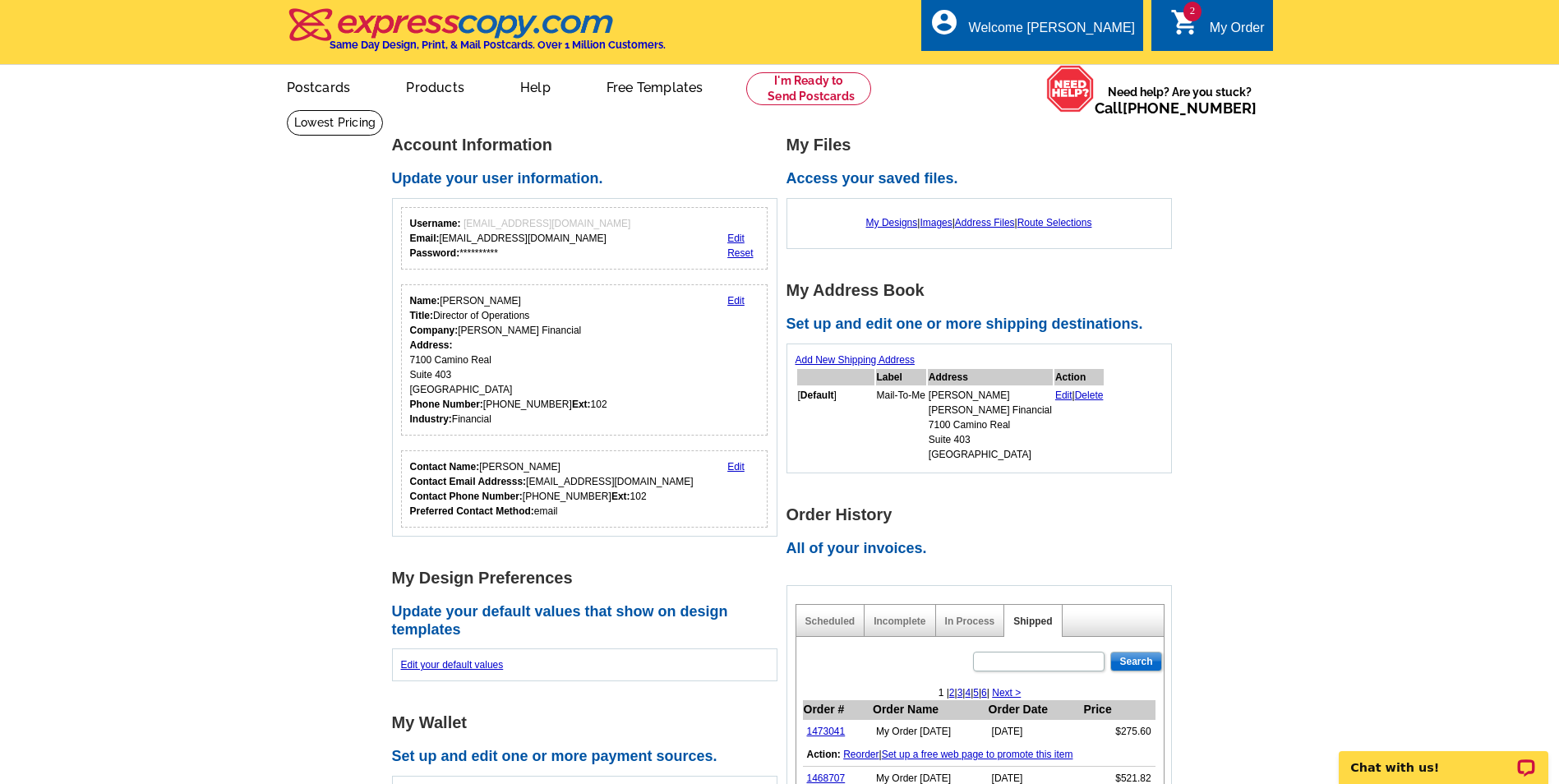
click at [1002, 618] on div "In Process" at bounding box center [970, 621] width 69 height 32
click at [959, 622] on link "In Process" at bounding box center [970, 621] width 51 height 11
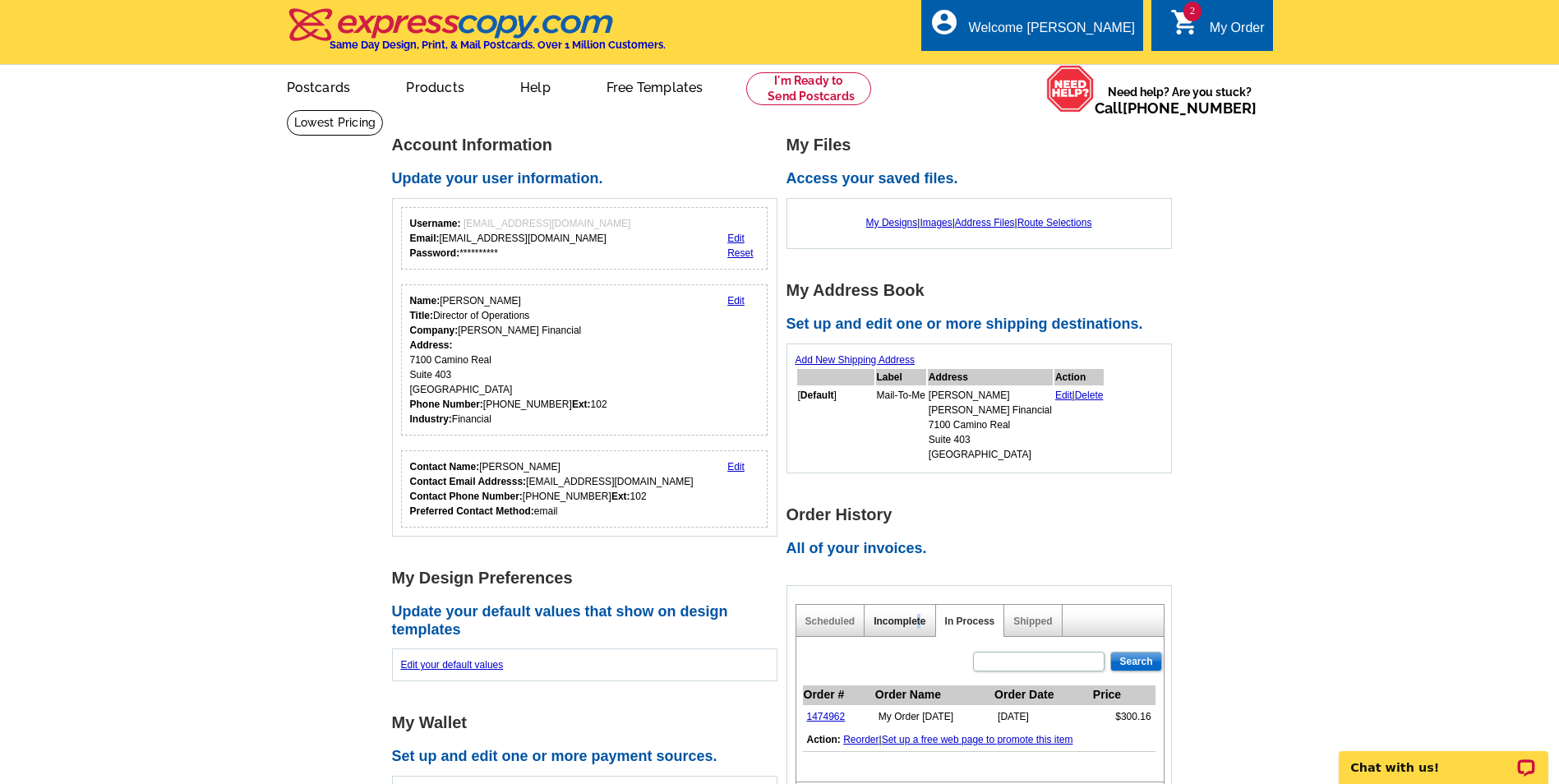
click at [918, 617] on link "Incomplete" at bounding box center [900, 621] width 51 height 11
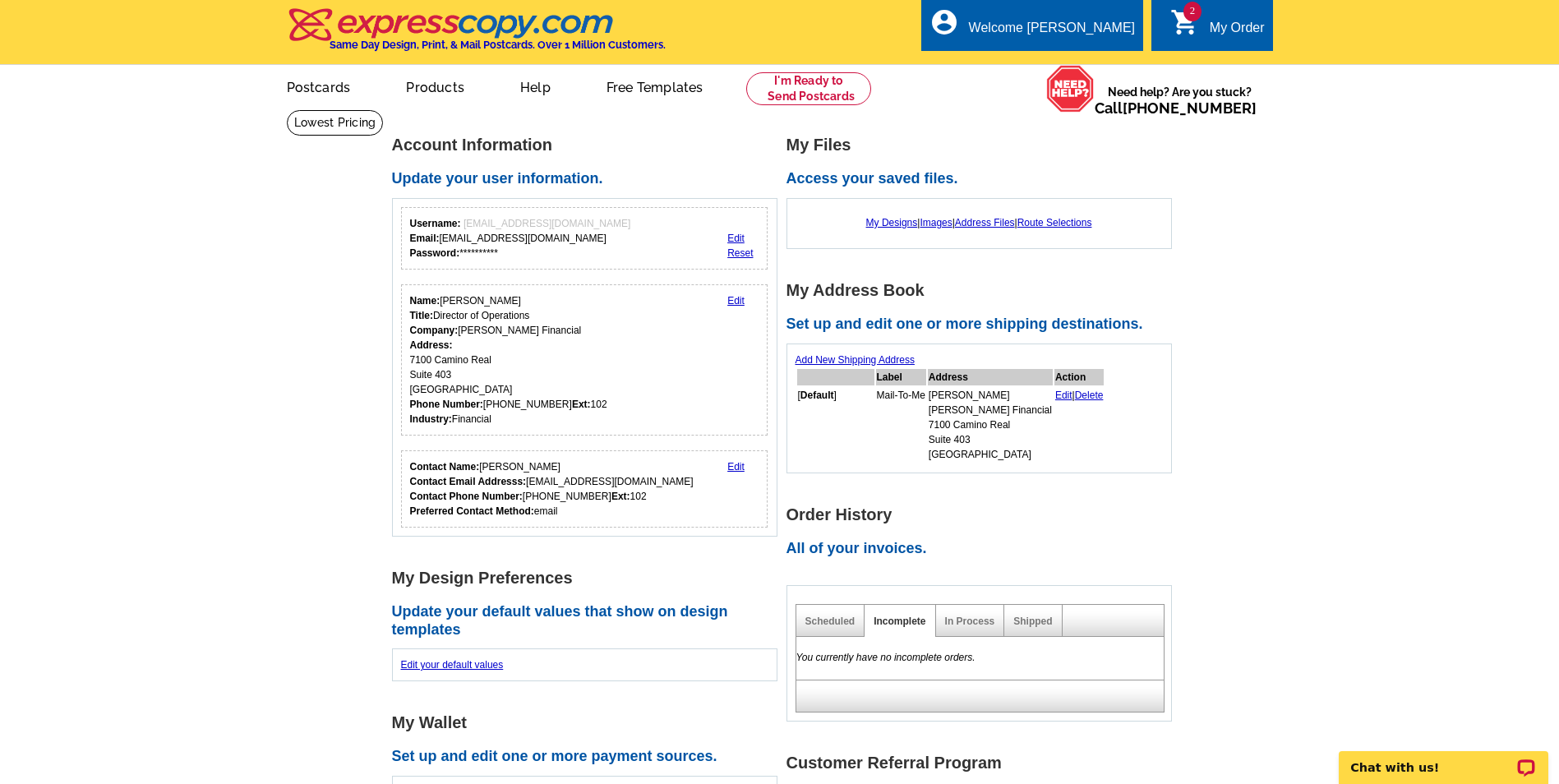
drag, startPoint x: 918, startPoint y: 617, endPoint x: 804, endPoint y: 618, distance: 114.0
click at [804, 618] on div "Scheduled" at bounding box center [831, 621] width 69 height 32
click at [810, 618] on link "Scheduled" at bounding box center [830, 621] width 51 height 11
click at [983, 620] on link "In Process" at bounding box center [970, 621] width 51 height 11
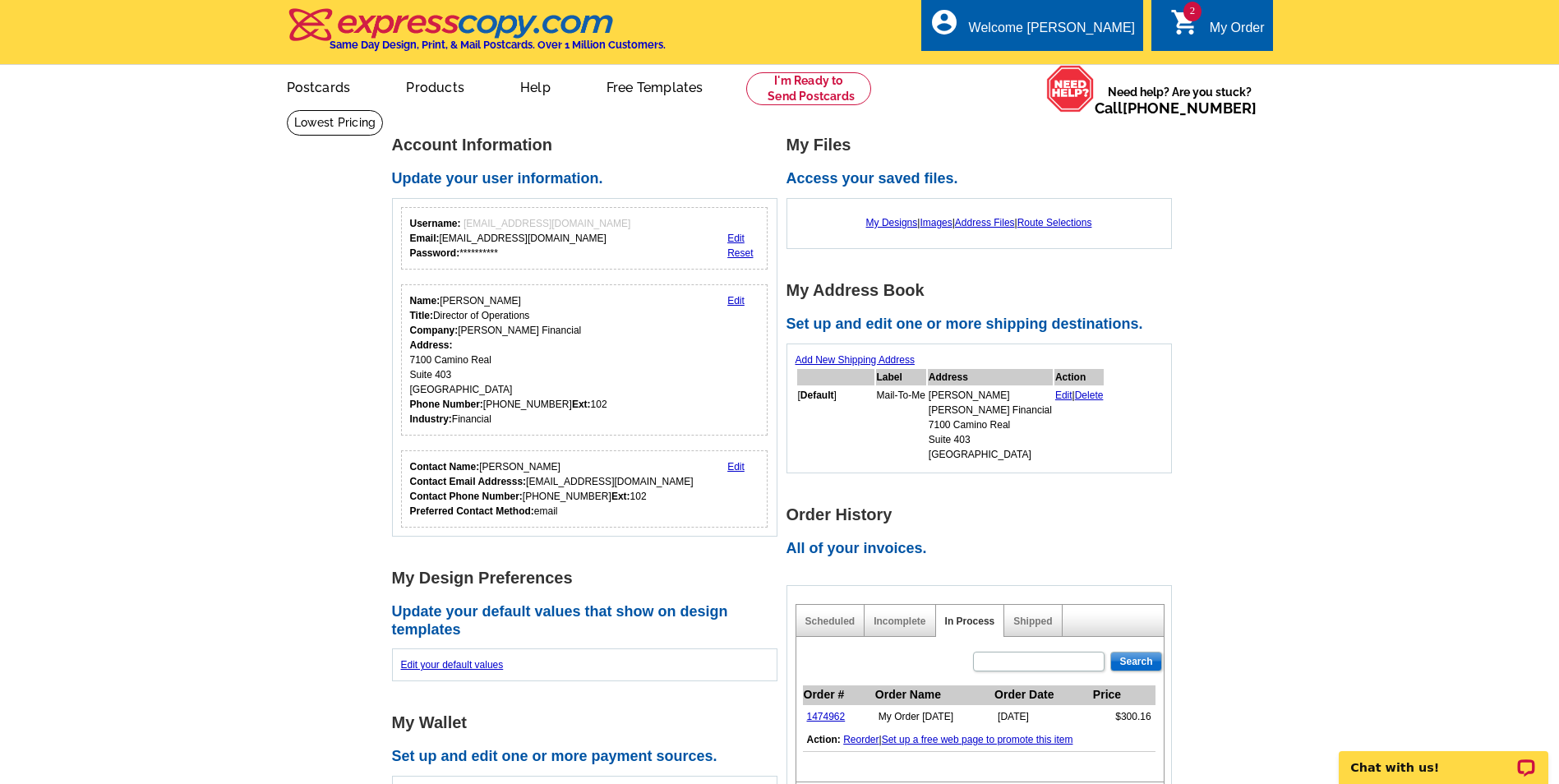
click at [67, 278] on main "**********" at bounding box center [780, 720] width 1559 height 1221
click at [294, 248] on main "**********" at bounding box center [780, 720] width 1559 height 1221
